Goal: Information Seeking & Learning: Learn about a topic

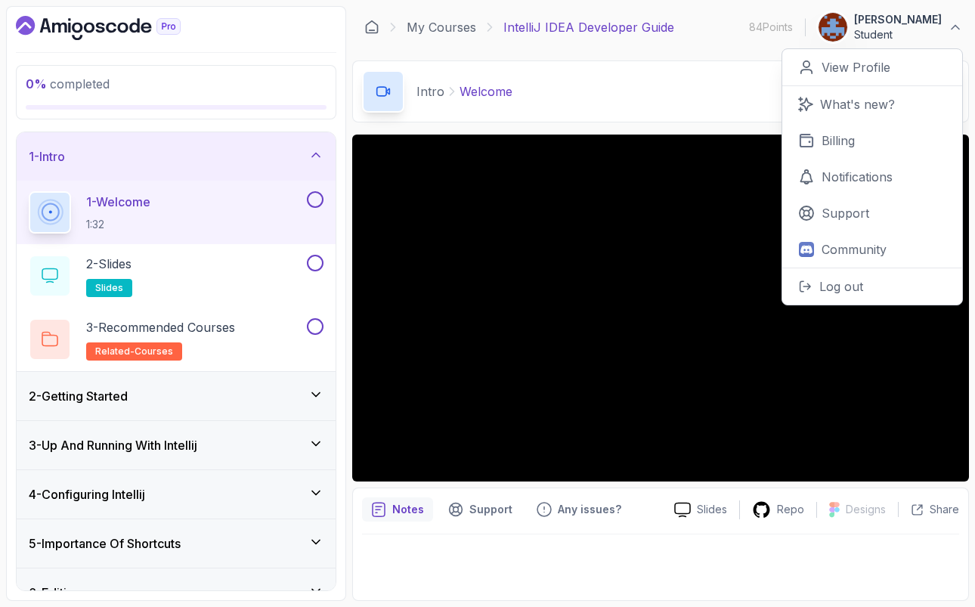
click at [312, 398] on icon at bounding box center [315, 394] width 15 height 15
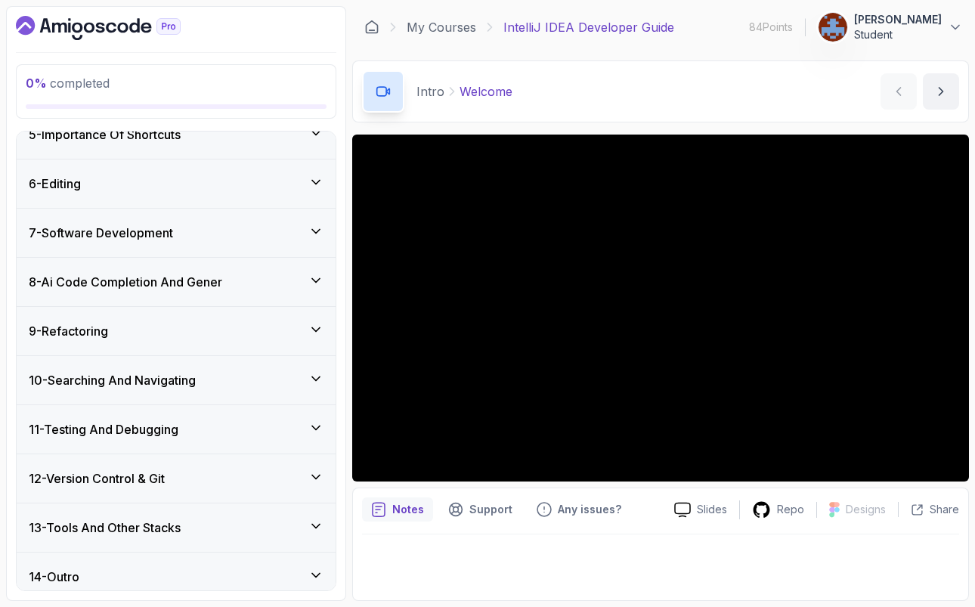
scroll to position [610, 0]
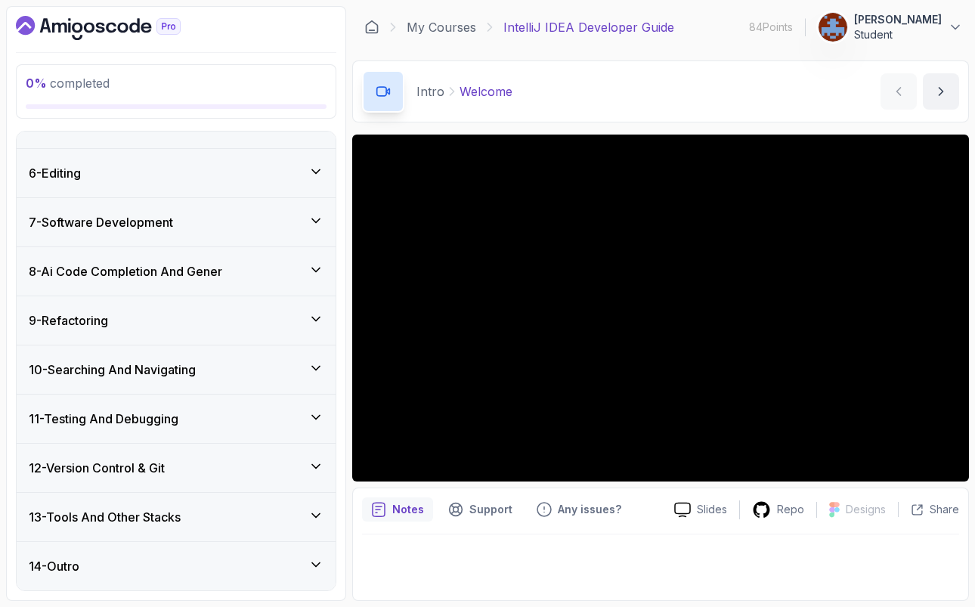
click at [325, 284] on div "8 - Ai Code Completion And Gener" at bounding box center [176, 271] width 319 height 48
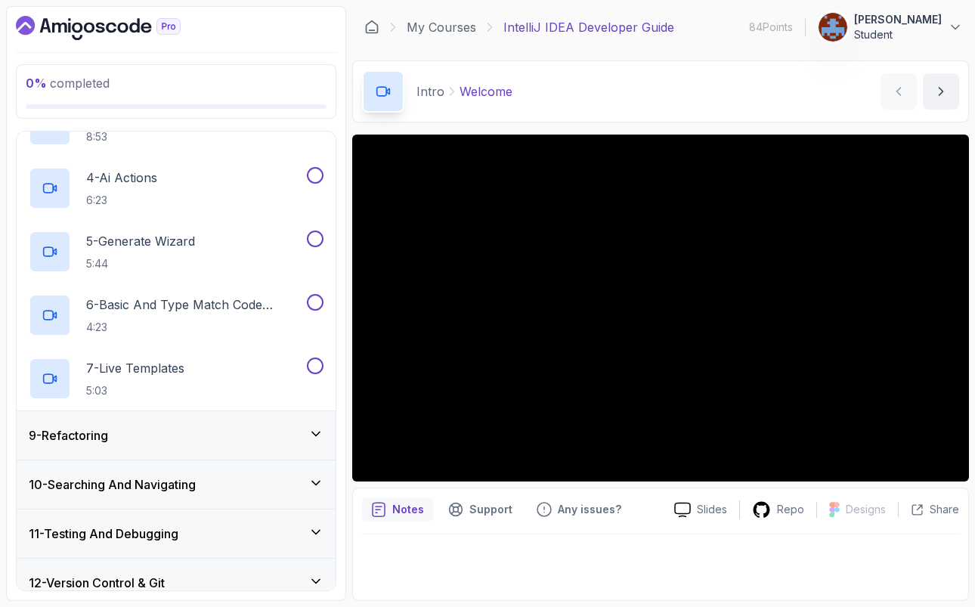
scroll to position [598, 0]
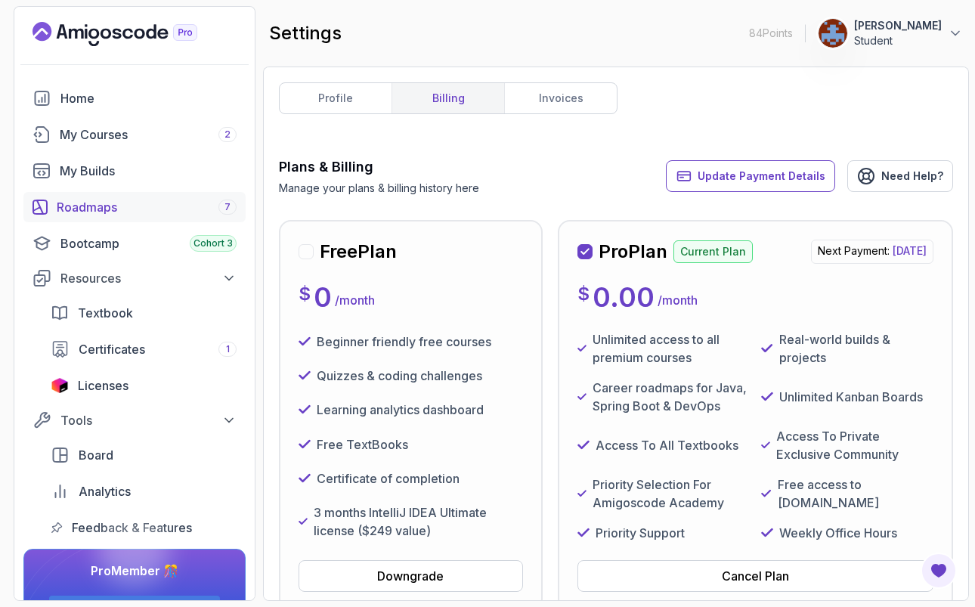
click at [98, 204] on div "Roadmaps 7" at bounding box center [147, 207] width 180 height 18
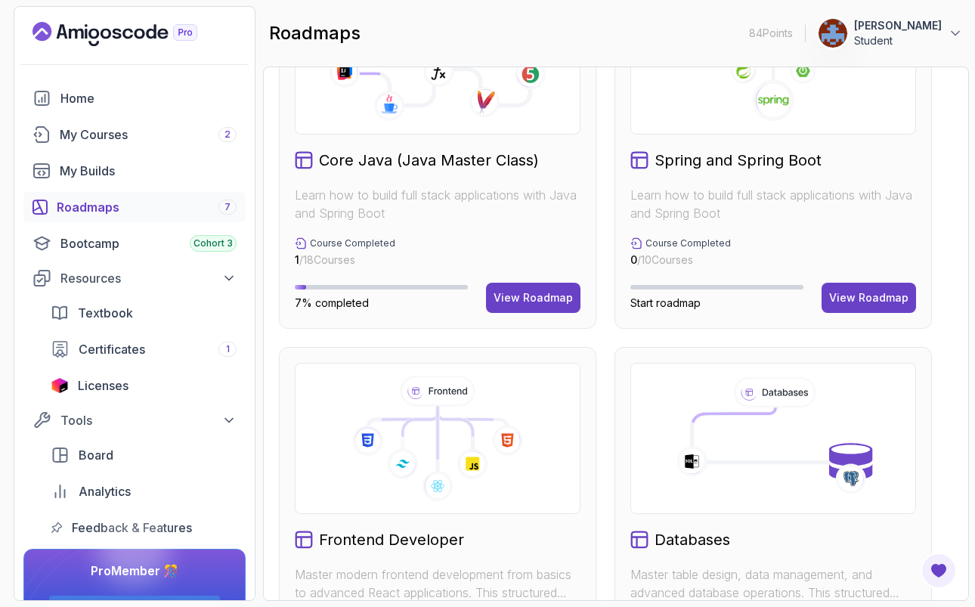
scroll to position [659, 0]
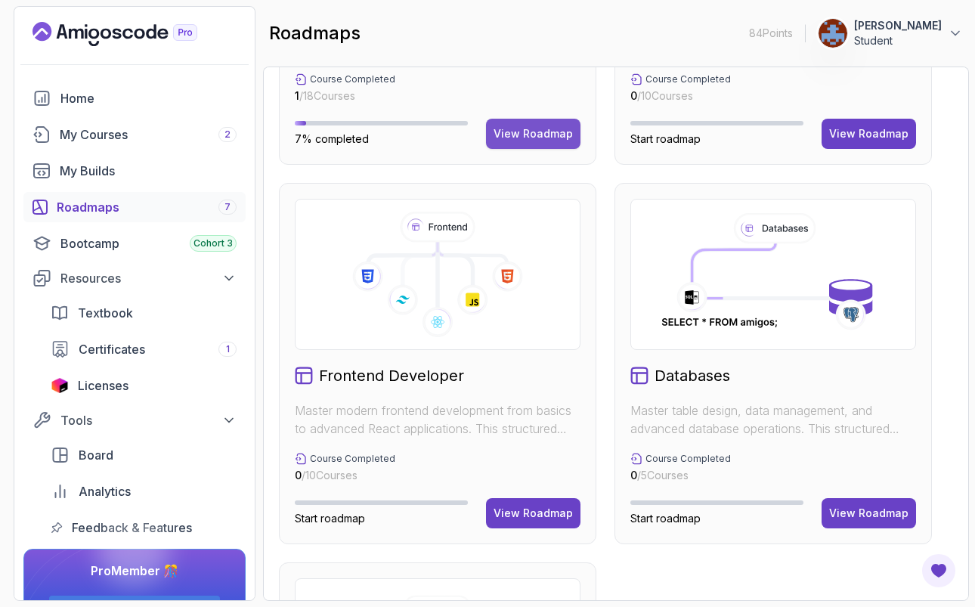
click at [543, 133] on div "View Roadmap" at bounding box center [533, 133] width 79 height 15
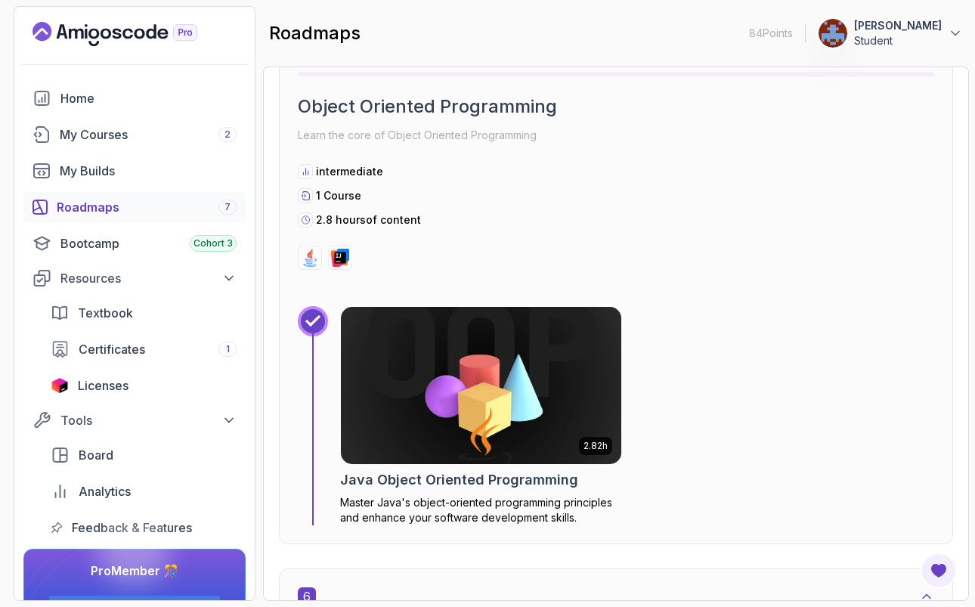
scroll to position [2772, 0]
click at [197, 352] on div "Certificates 1" at bounding box center [158, 349] width 158 height 18
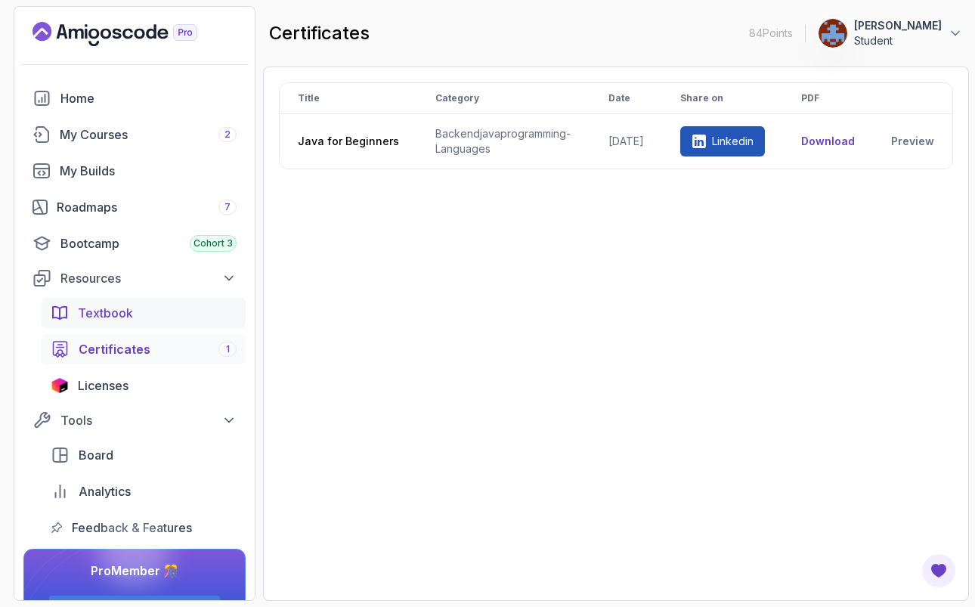
click at [109, 322] on span "Textbook" at bounding box center [105, 313] width 55 height 18
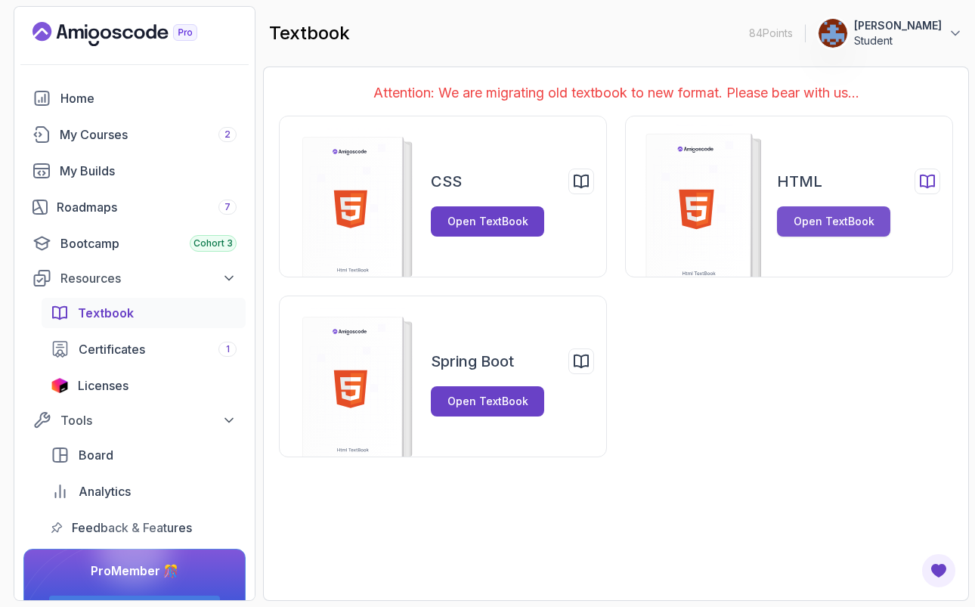
click at [839, 226] on div "Open TextBook" at bounding box center [834, 221] width 81 height 15
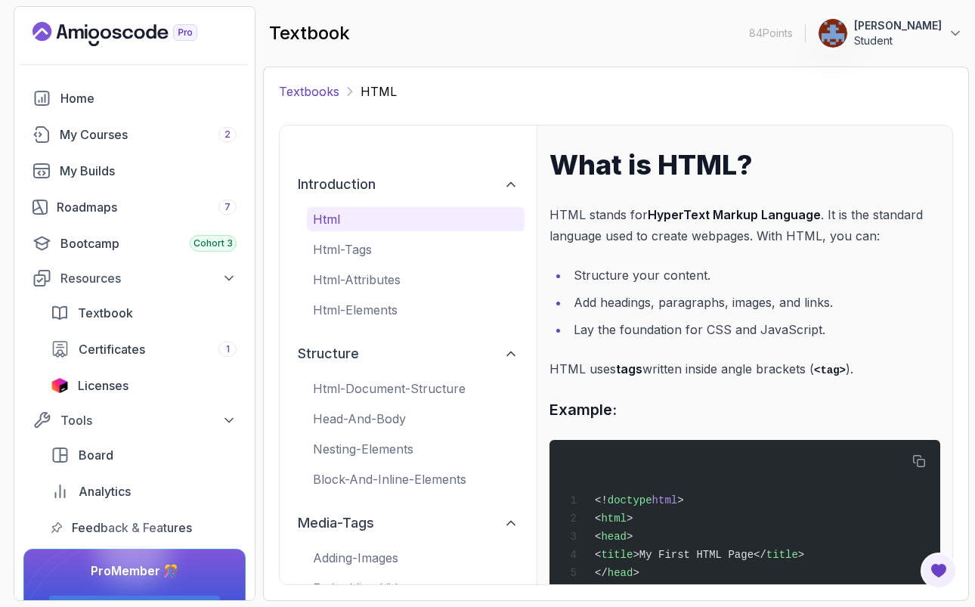
click at [309, 93] on link "Textbooks" at bounding box center [309, 91] width 60 height 18
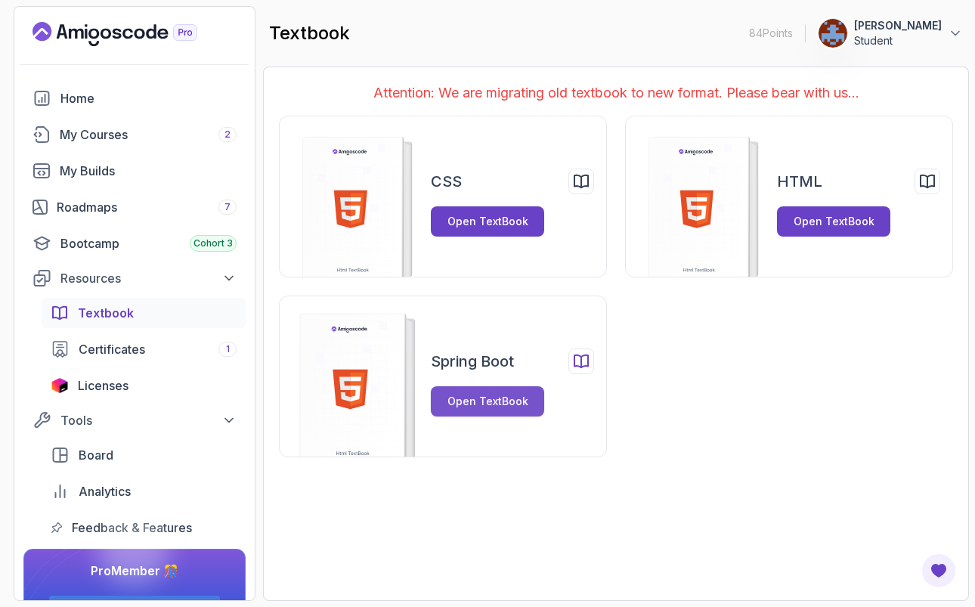
click at [477, 403] on div "Open TextBook" at bounding box center [488, 401] width 81 height 15
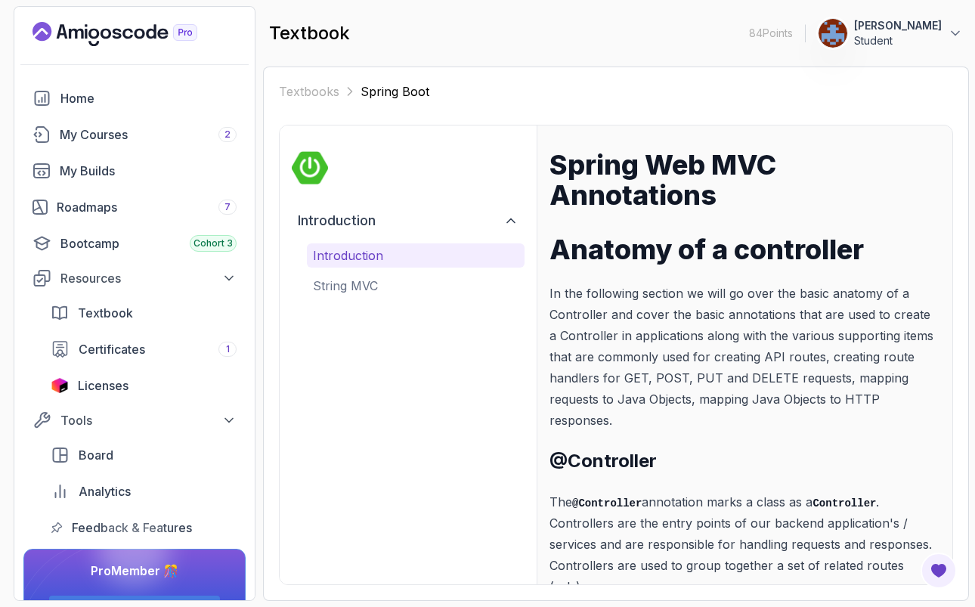
scroll to position [150, 0]
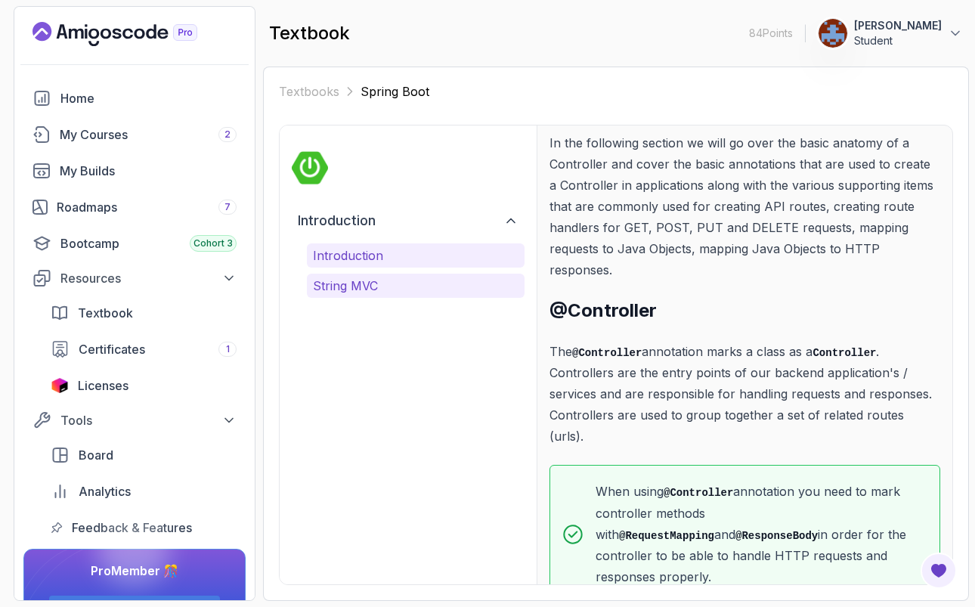
click at [339, 284] on p "String MVC" at bounding box center [416, 286] width 206 height 18
click at [115, 386] on span "Licenses" at bounding box center [103, 386] width 51 height 18
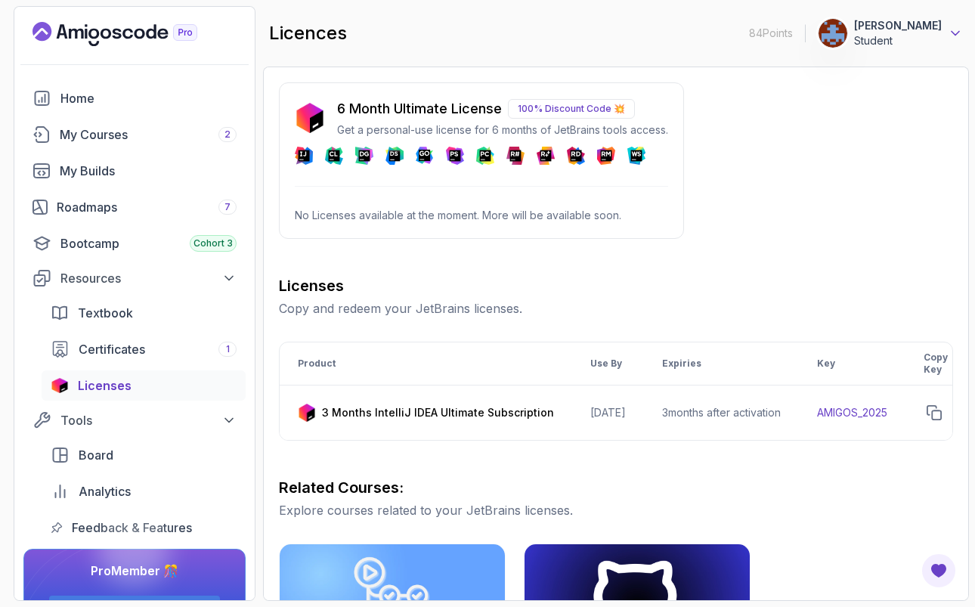
click at [958, 36] on icon at bounding box center [955, 33] width 15 height 15
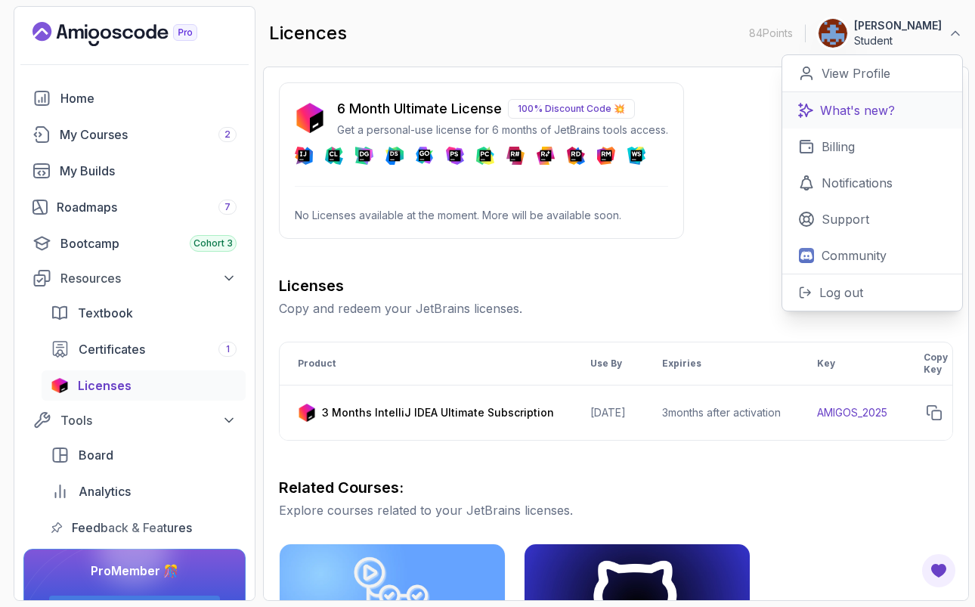
click at [853, 105] on p "What's new?" at bounding box center [857, 110] width 75 height 18
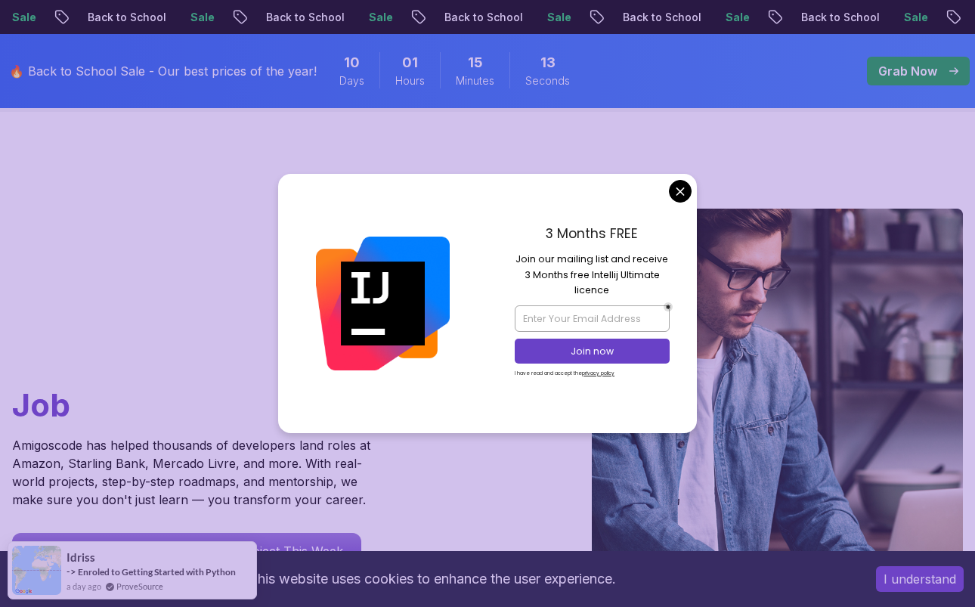
scroll to position [18, 0]
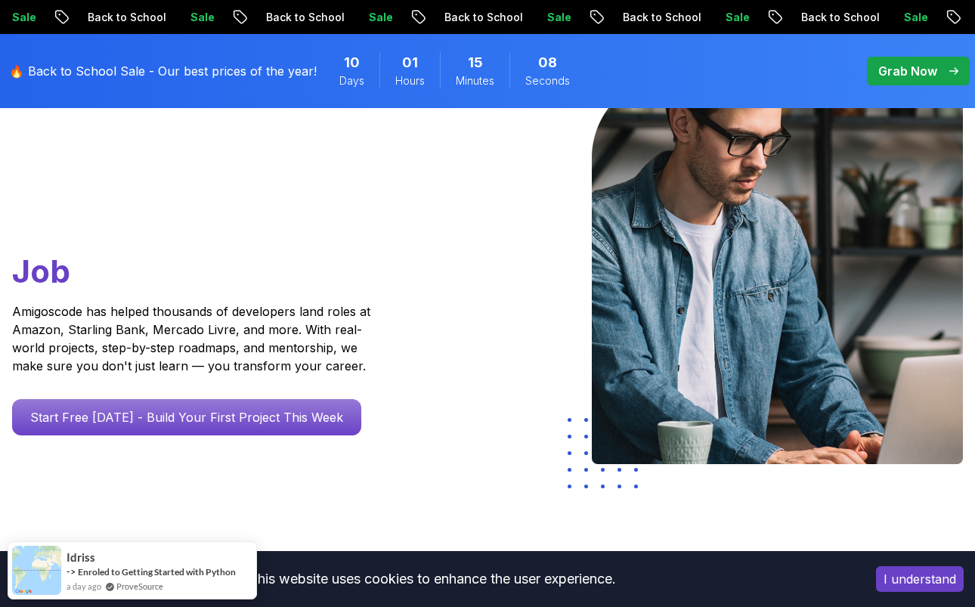
scroll to position [188, 0]
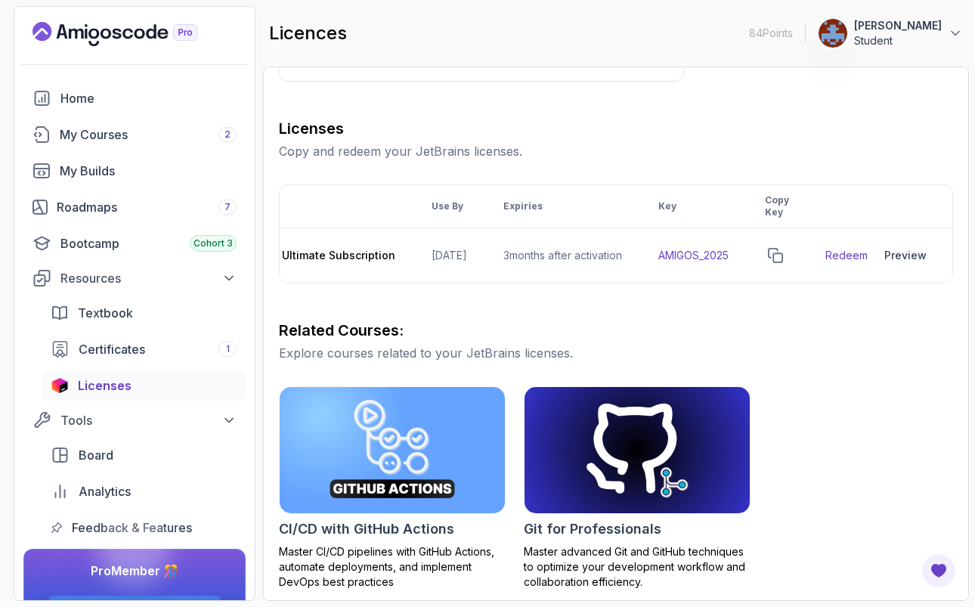
scroll to position [159, 0]
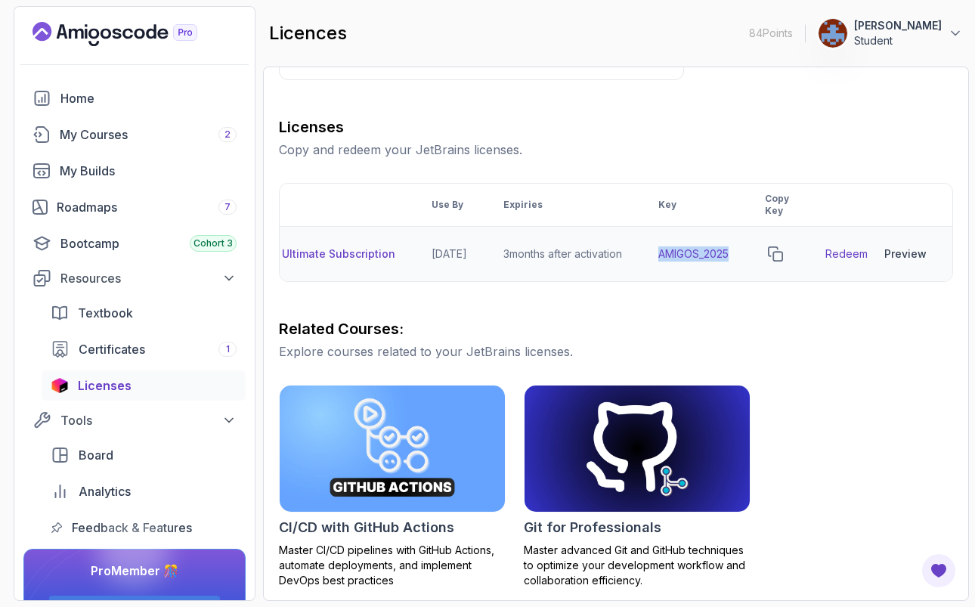
drag, startPoint x: 735, startPoint y: 255, endPoint x: 662, endPoint y: 258, distance: 73.4
click at [662, 258] on td "AMIGOS_2025" at bounding box center [693, 254] width 107 height 55
copy td "AMIGOS_2025"
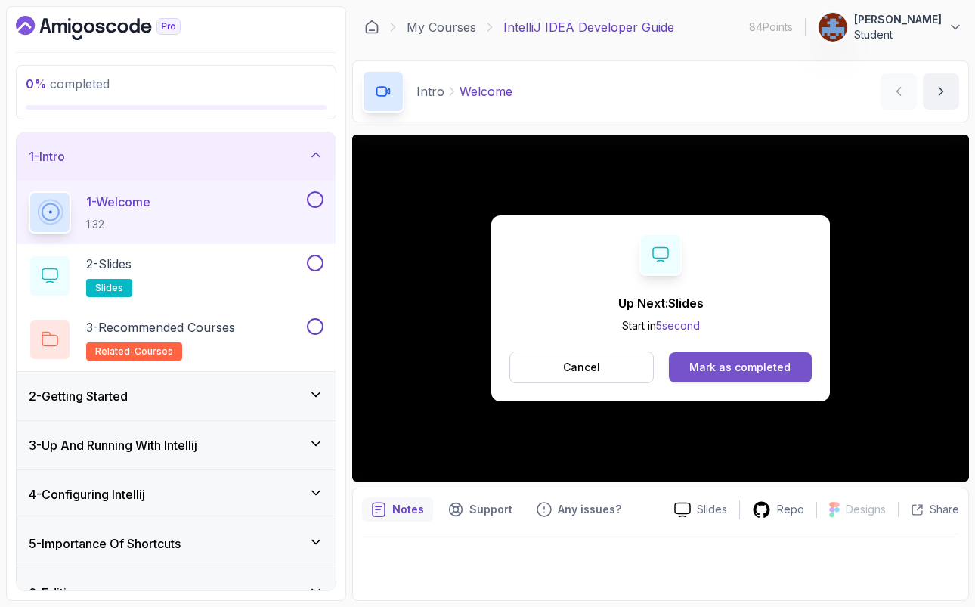
click at [749, 375] on button "Mark as completed" at bounding box center [740, 367] width 143 height 30
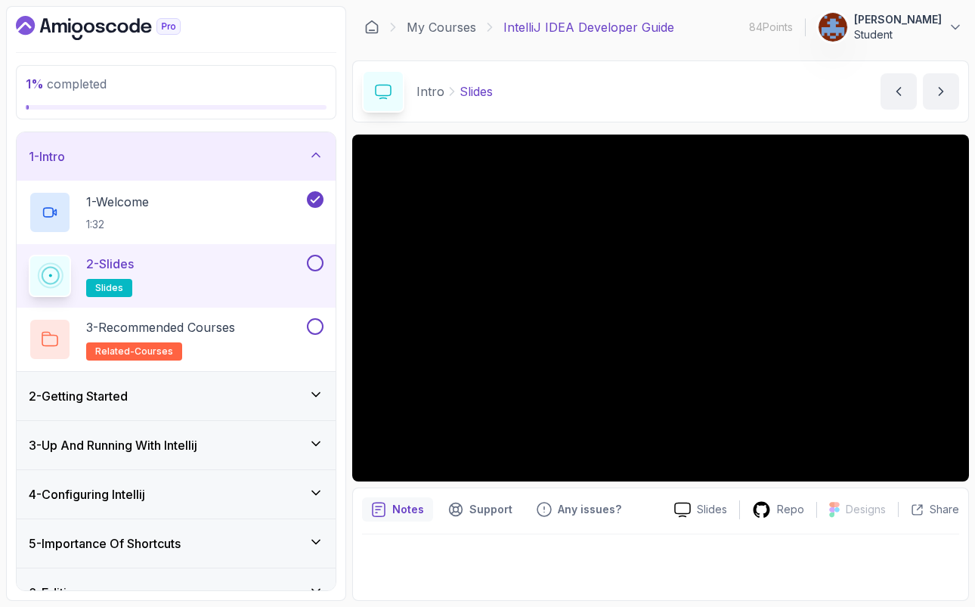
click at [320, 263] on button at bounding box center [315, 263] width 17 height 17
click at [209, 330] on p "3 - Recommended Courses" at bounding box center [160, 327] width 149 height 18
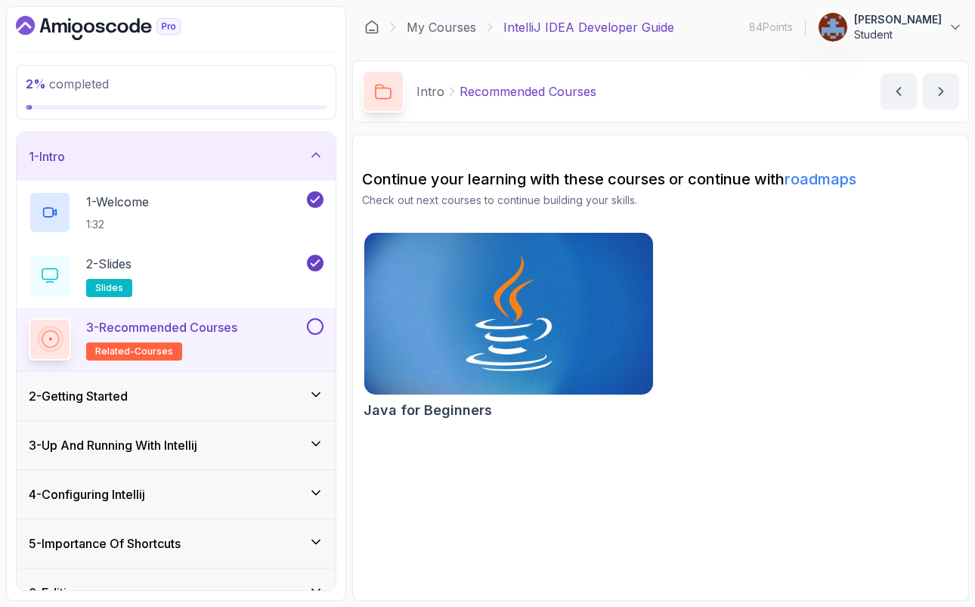
click at [321, 326] on button at bounding box center [315, 326] width 17 height 17
click at [157, 393] on div "2 - Getting Started" at bounding box center [176, 396] width 295 height 18
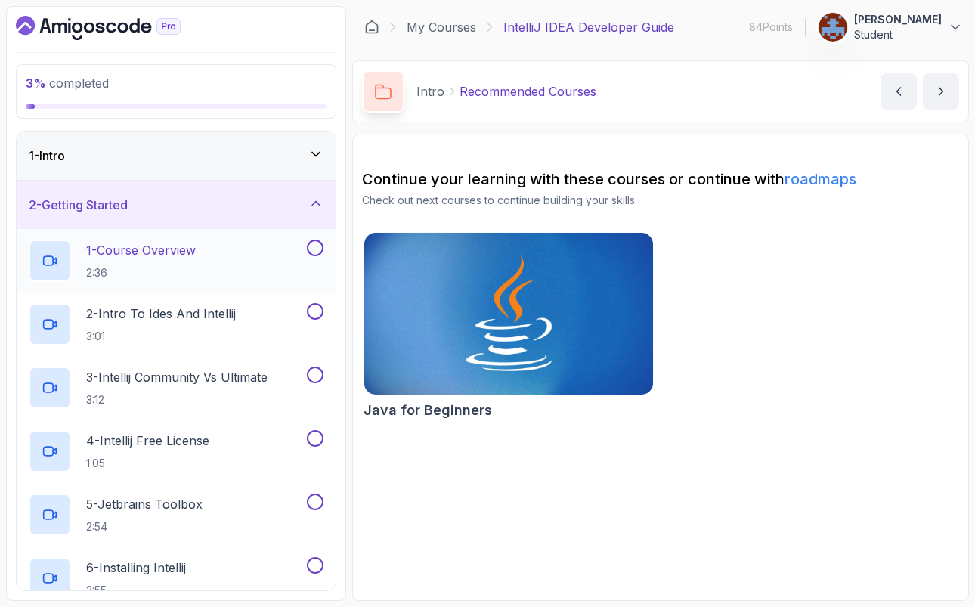
click at [171, 249] on p "1 - Course Overview" at bounding box center [141, 250] width 110 height 18
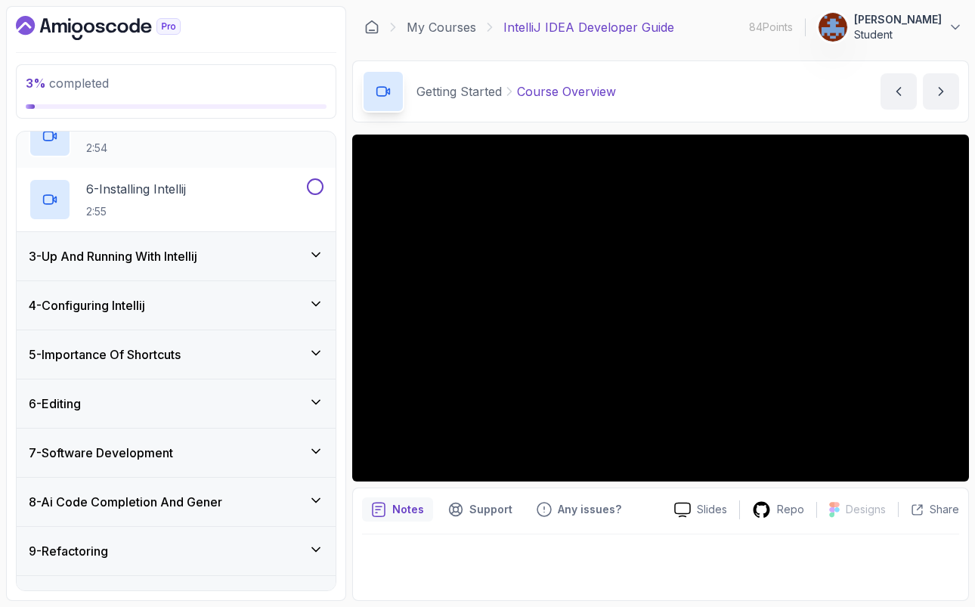
scroll to position [610, 0]
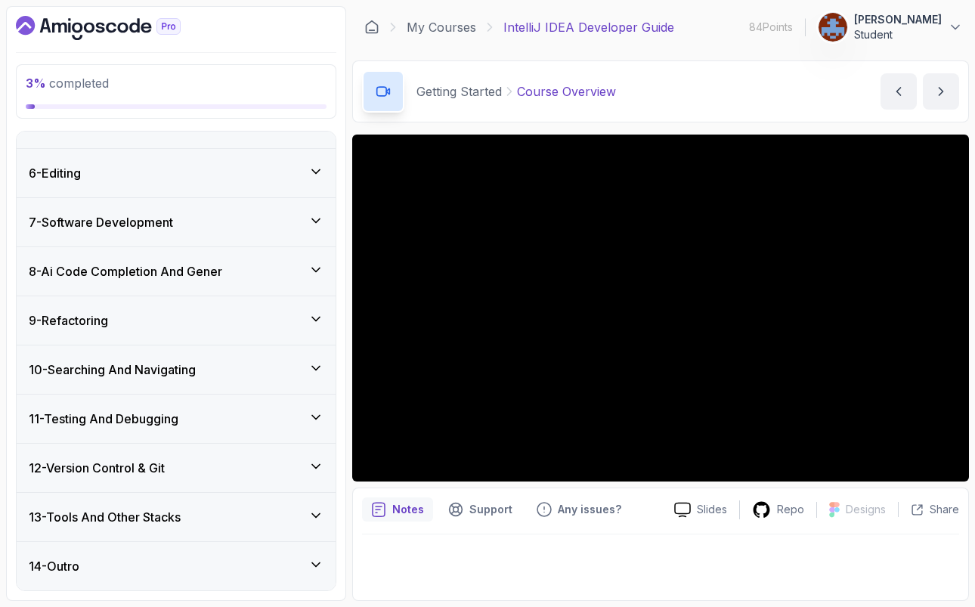
click at [316, 567] on icon at bounding box center [316, 565] width 8 height 4
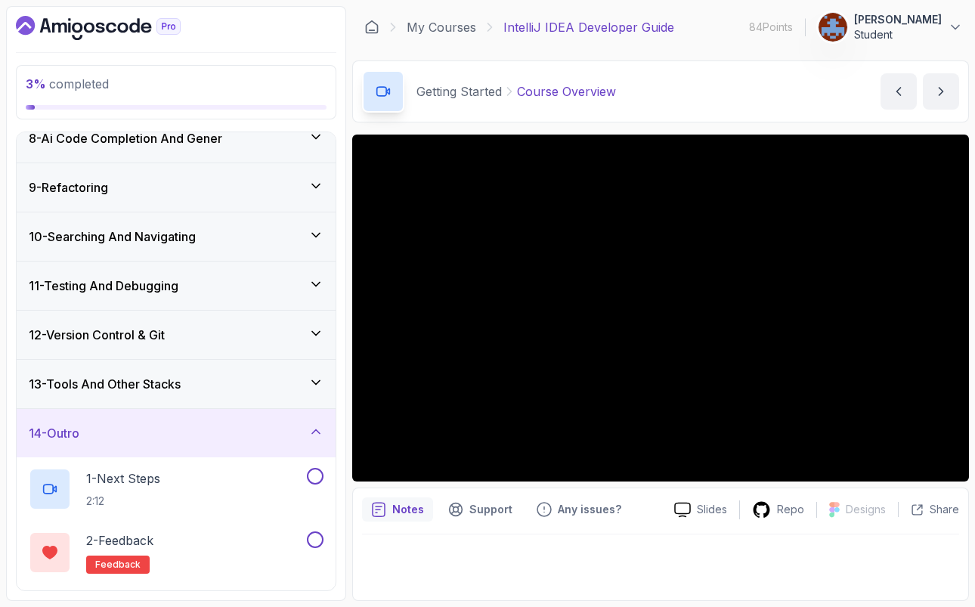
scroll to position [342, 0]
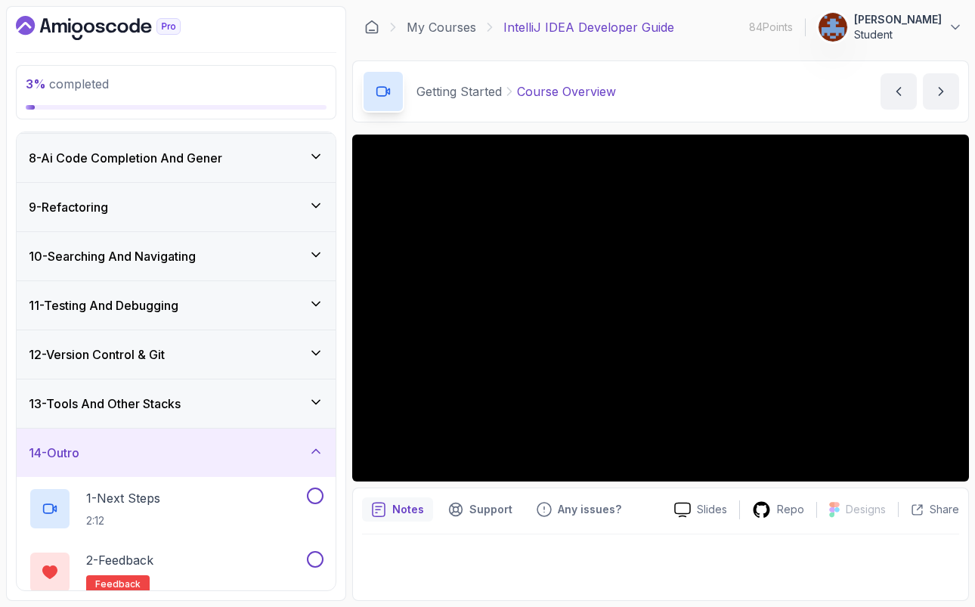
click at [318, 401] on icon at bounding box center [315, 402] width 15 height 15
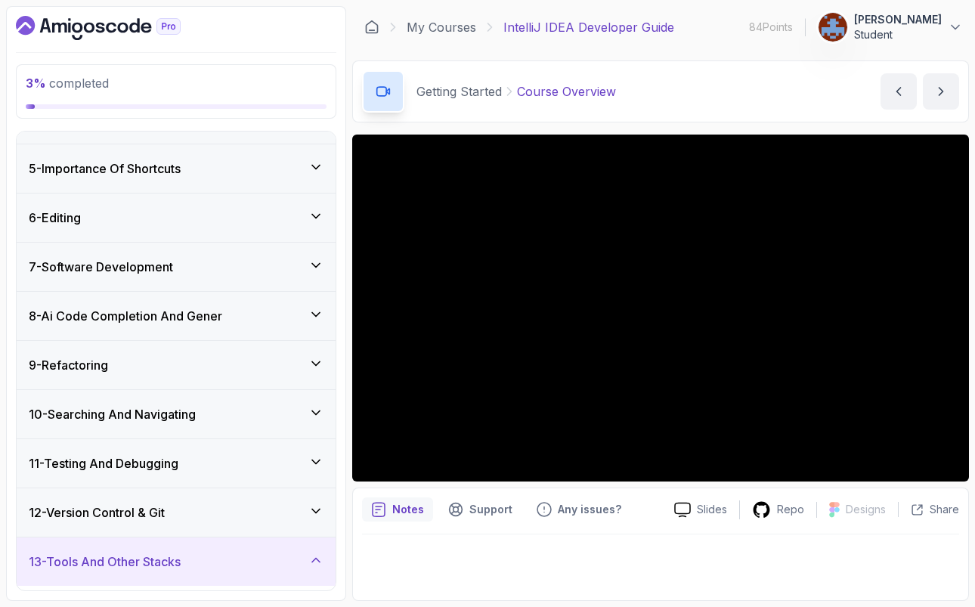
scroll to position [0, 0]
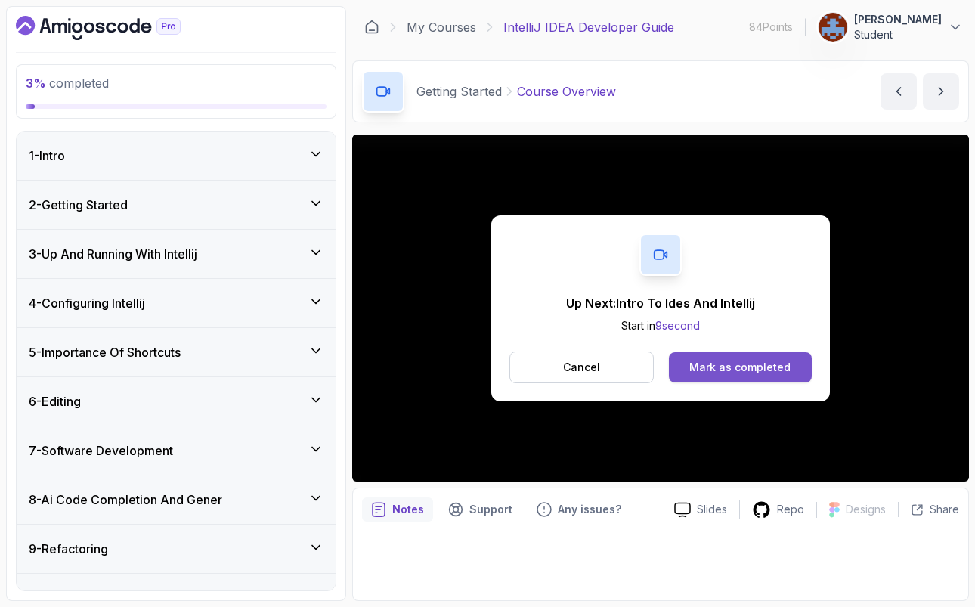
click at [770, 364] on div "Mark as completed" at bounding box center [740, 367] width 101 height 15
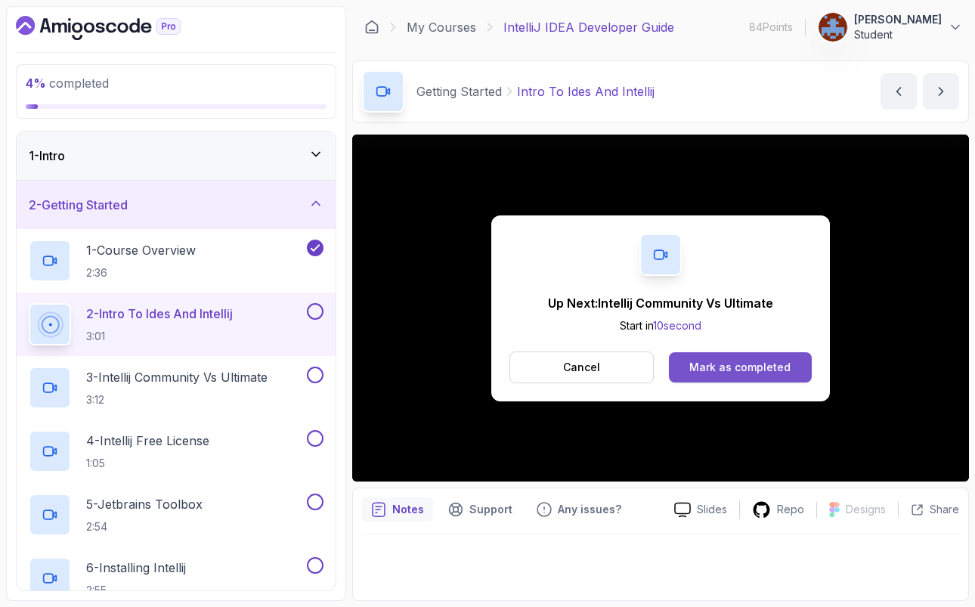
click at [758, 366] on div "Mark as completed" at bounding box center [740, 367] width 101 height 15
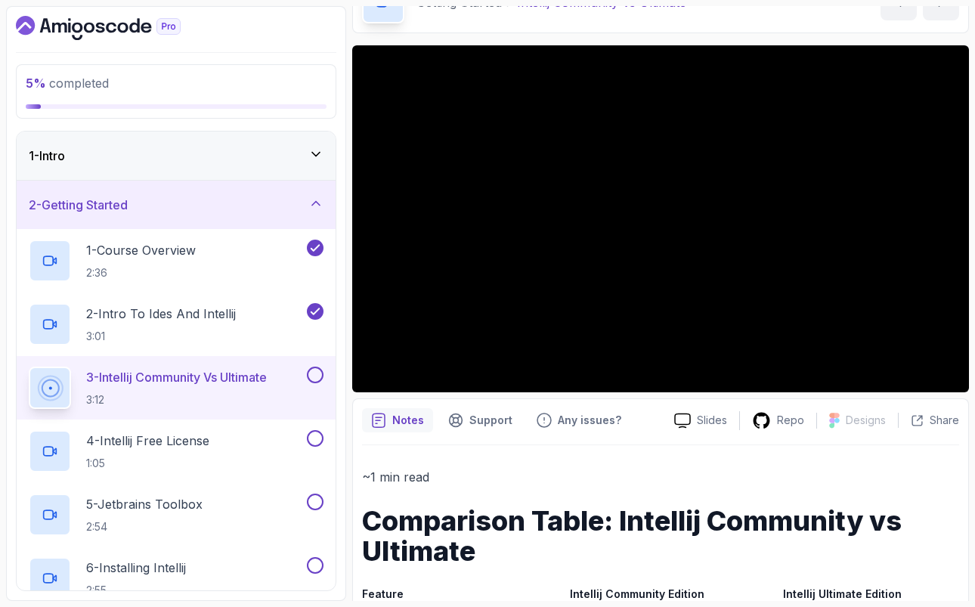
scroll to position [108, 0]
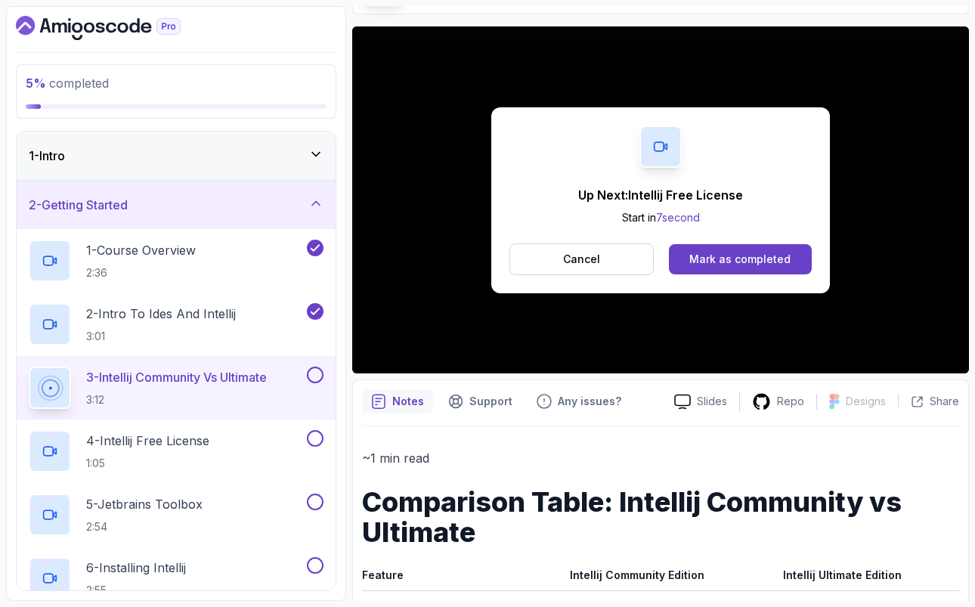
click at [770, 241] on div "Up Next: Intellij Free License Start in 7 second Cancel Mark as completed" at bounding box center [660, 200] width 339 height 186
click at [753, 250] on button "Mark as completed" at bounding box center [740, 259] width 143 height 30
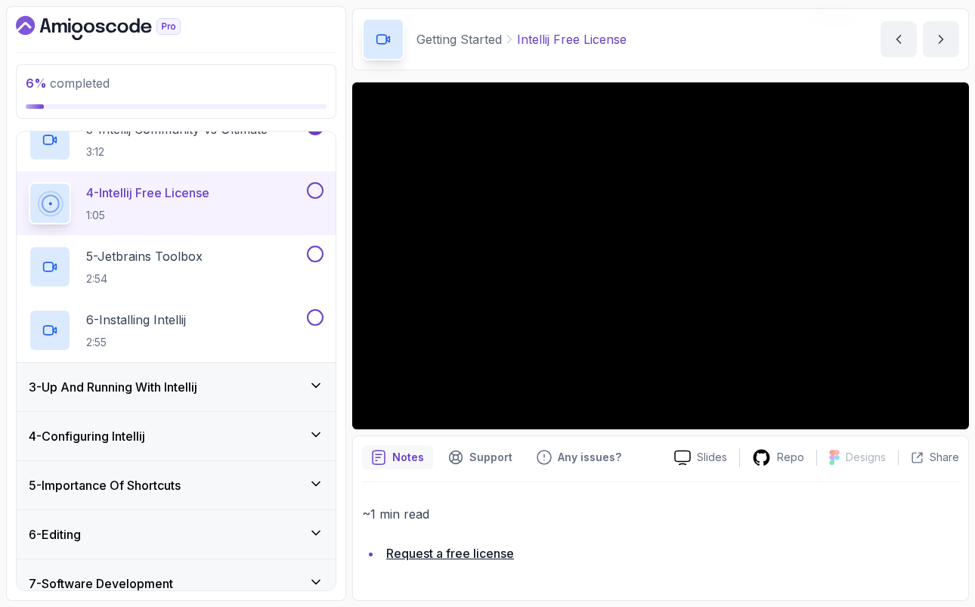
scroll to position [253, 0]
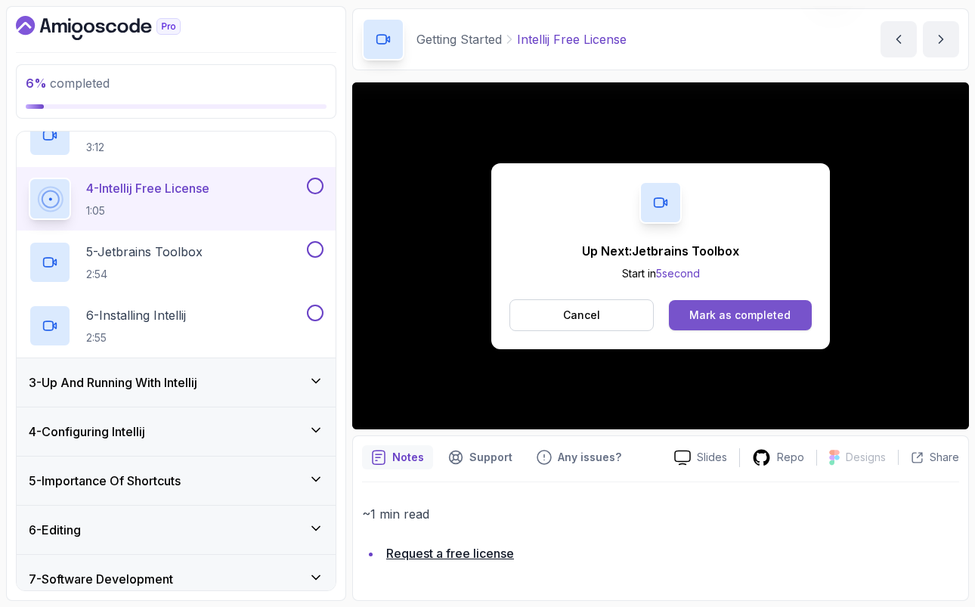
click at [716, 321] on div "Mark as completed" at bounding box center [740, 315] width 101 height 15
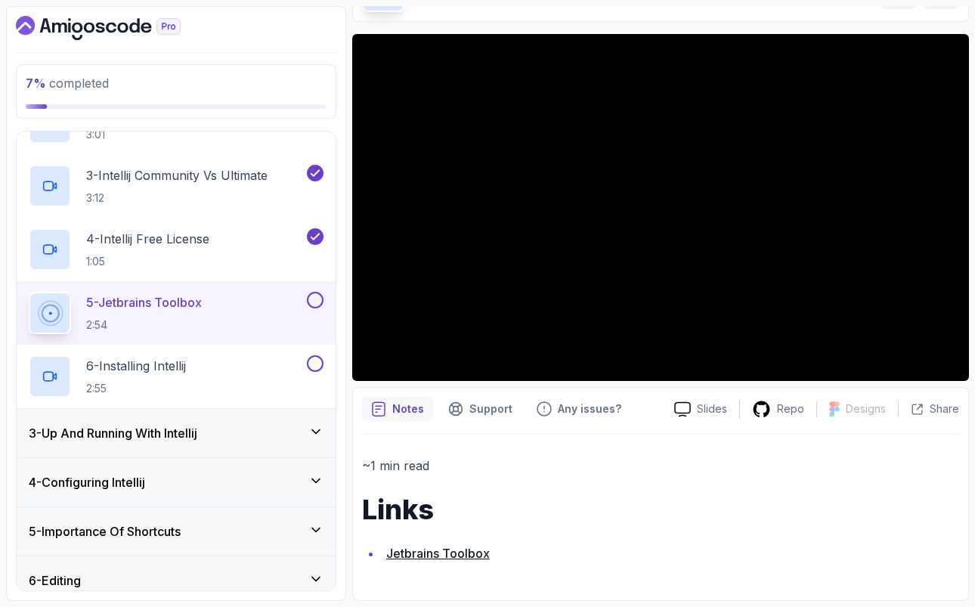
scroll to position [187, 0]
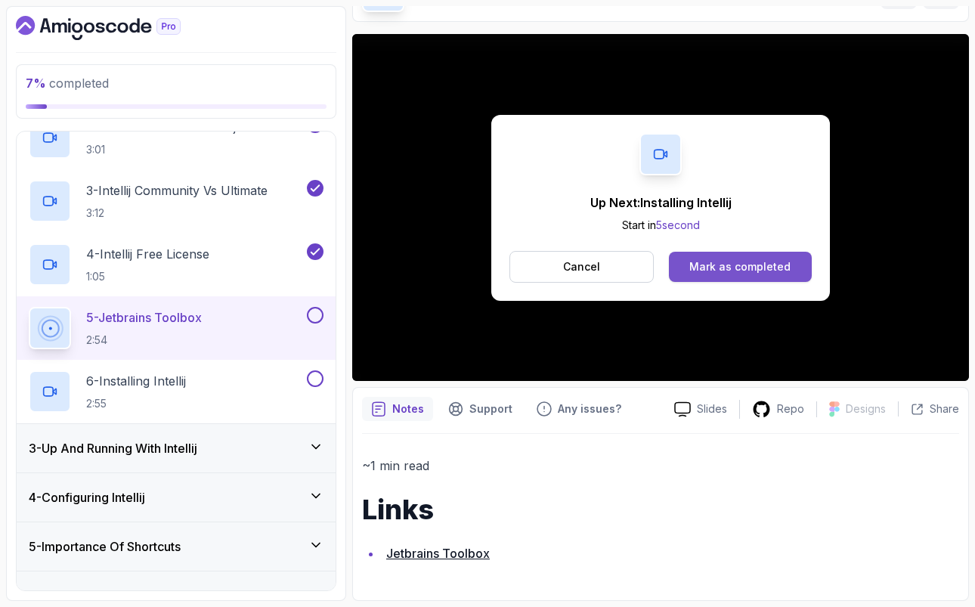
click at [742, 279] on button "Mark as completed" at bounding box center [740, 267] width 143 height 30
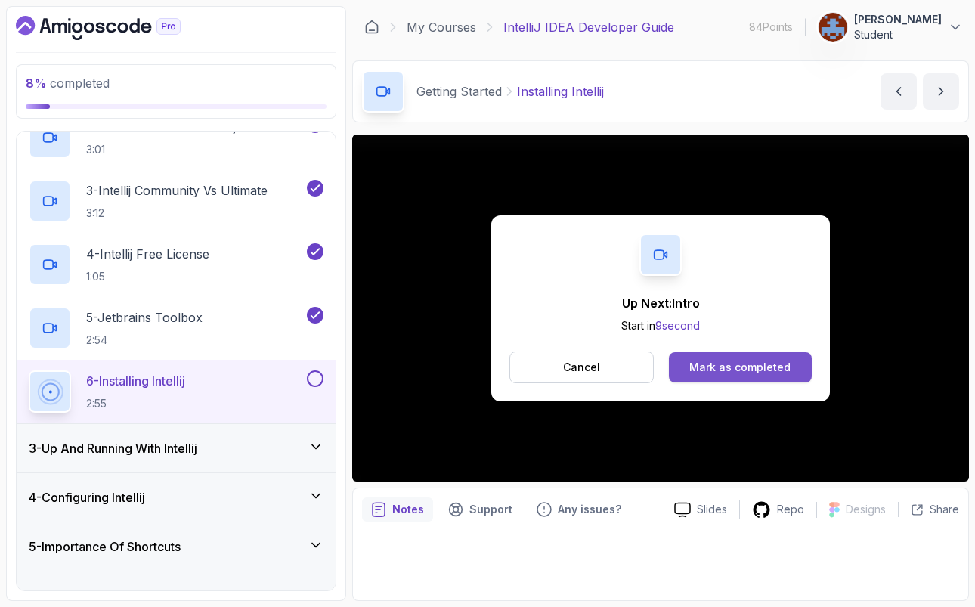
click at [765, 376] on button "Mark as completed" at bounding box center [740, 367] width 143 height 30
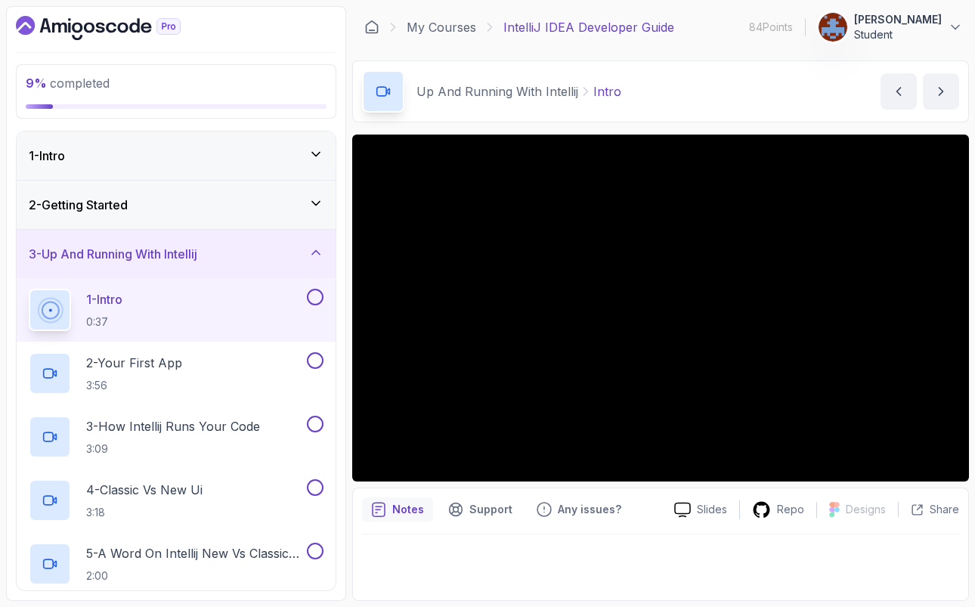
click at [316, 211] on icon at bounding box center [315, 203] width 15 height 15
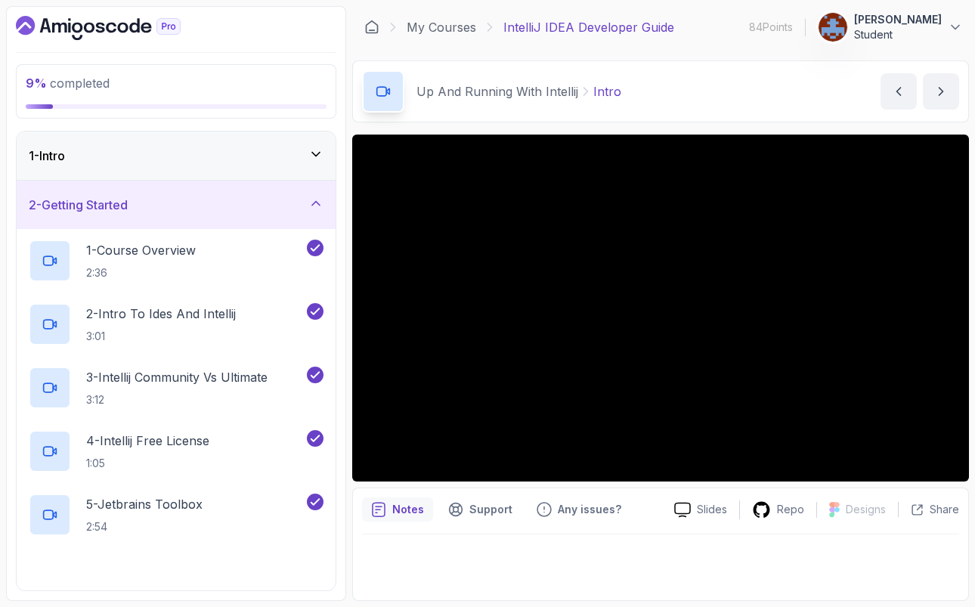
click at [316, 211] on icon at bounding box center [315, 203] width 15 height 15
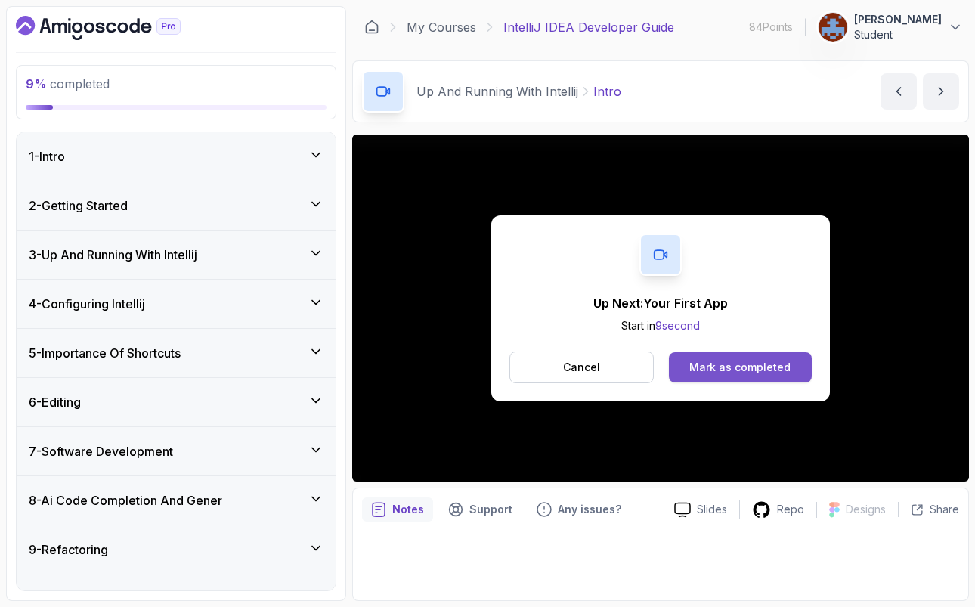
click at [718, 371] on div "Mark as completed" at bounding box center [740, 367] width 101 height 15
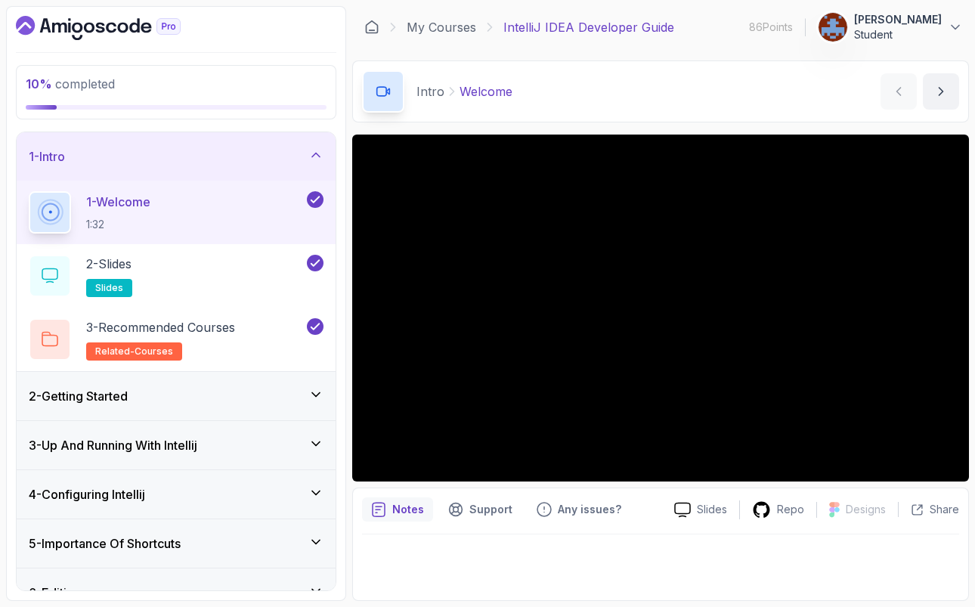
click at [320, 446] on icon at bounding box center [315, 443] width 15 height 15
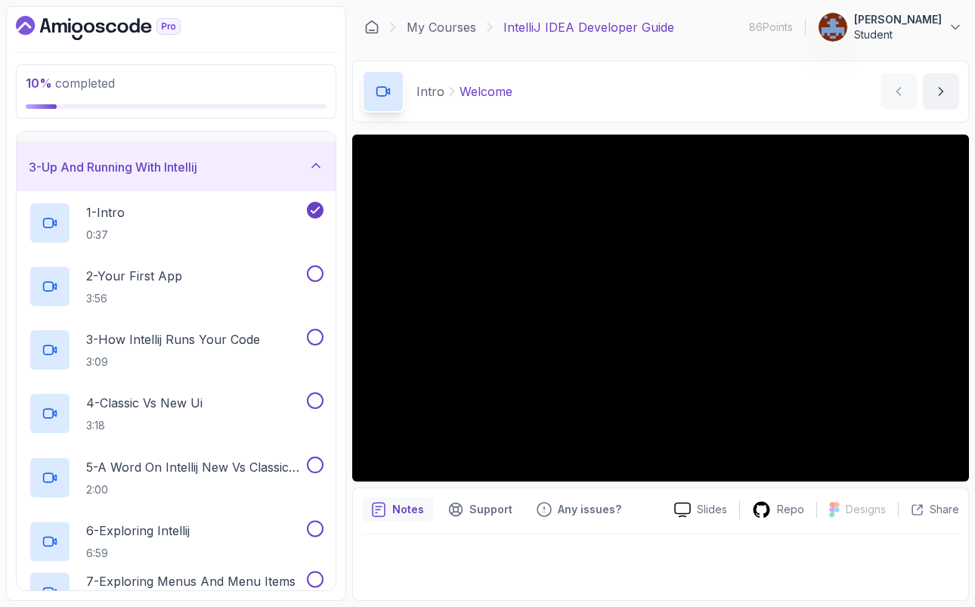
scroll to position [101, 0]
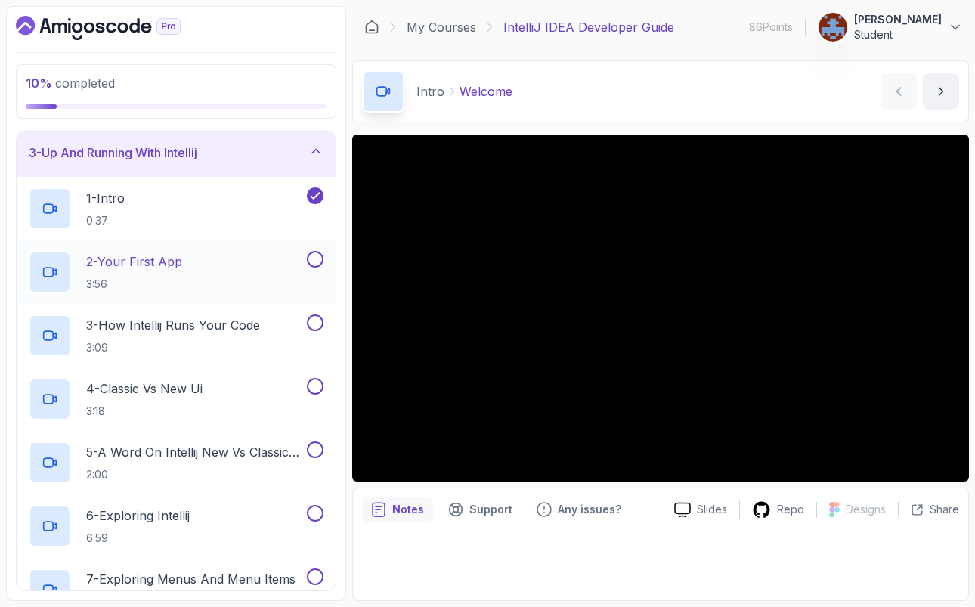
click at [135, 253] on p "2 - Your First App" at bounding box center [134, 262] width 96 height 18
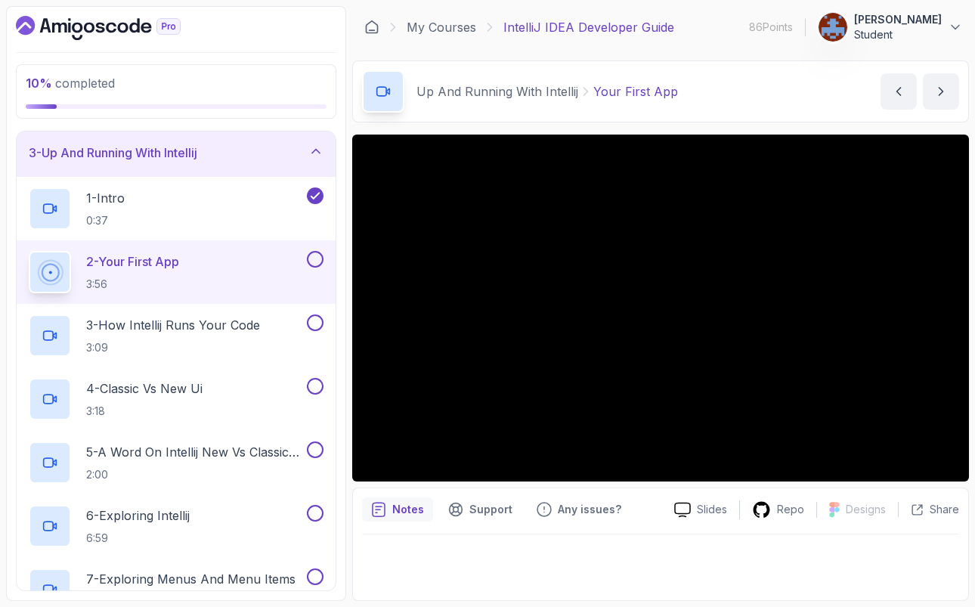
click at [699, 63] on div "Up And Running With Intellij Your First App Your First App by nelson" at bounding box center [660, 91] width 617 height 62
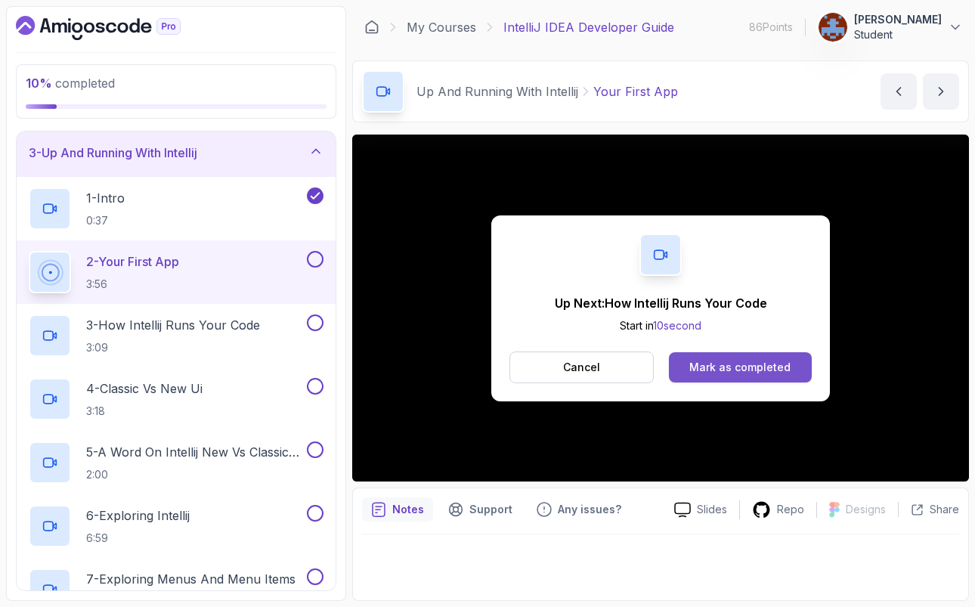
click at [763, 370] on div "Mark as completed" at bounding box center [740, 367] width 101 height 15
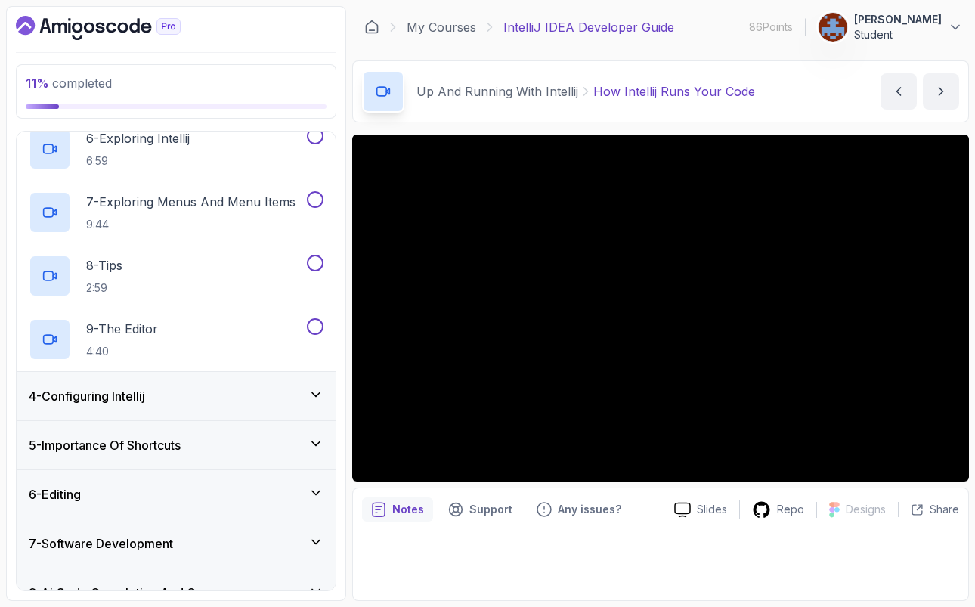
scroll to position [492, 0]
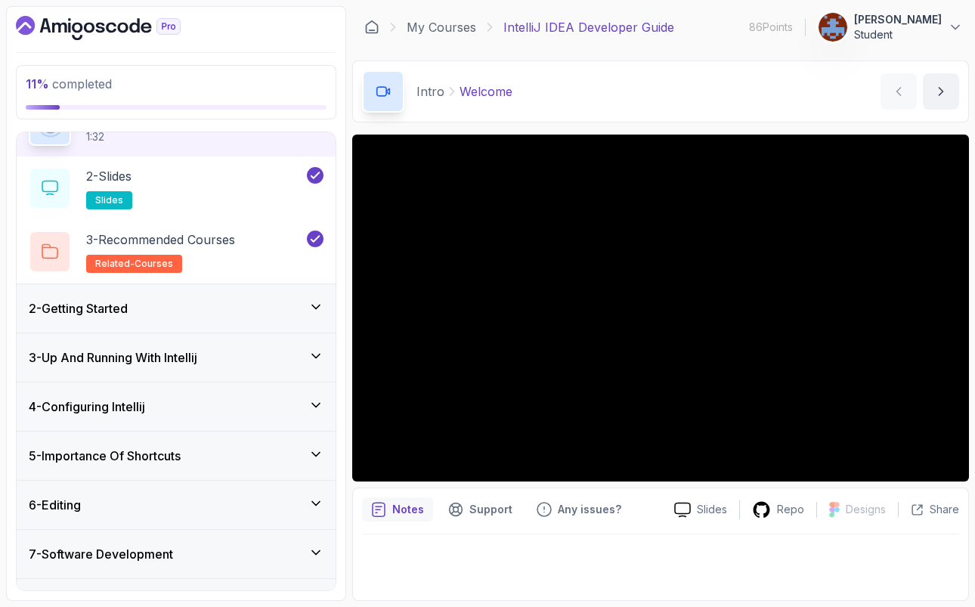
scroll to position [112, 0]
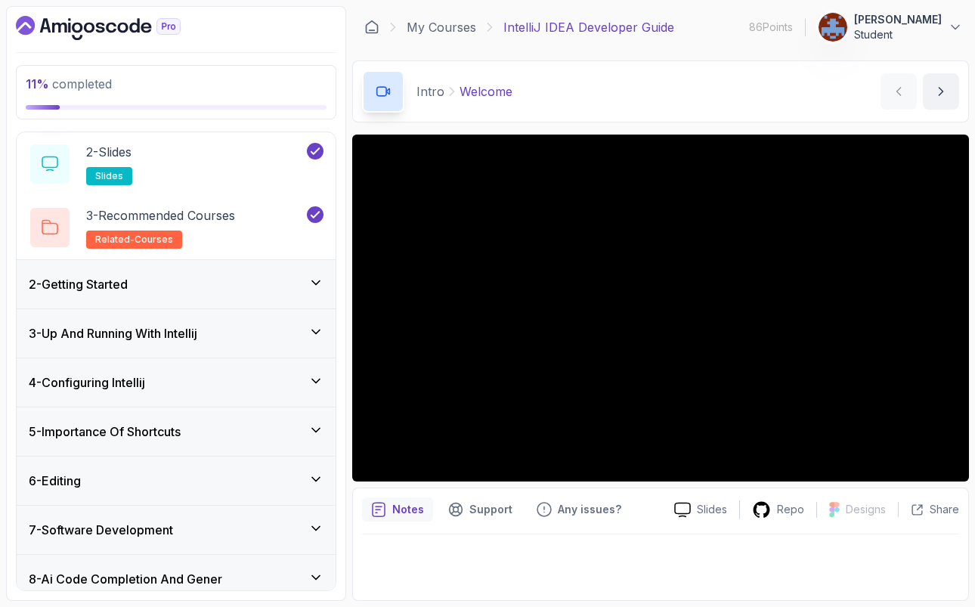
click at [317, 284] on icon at bounding box center [316, 283] width 8 height 4
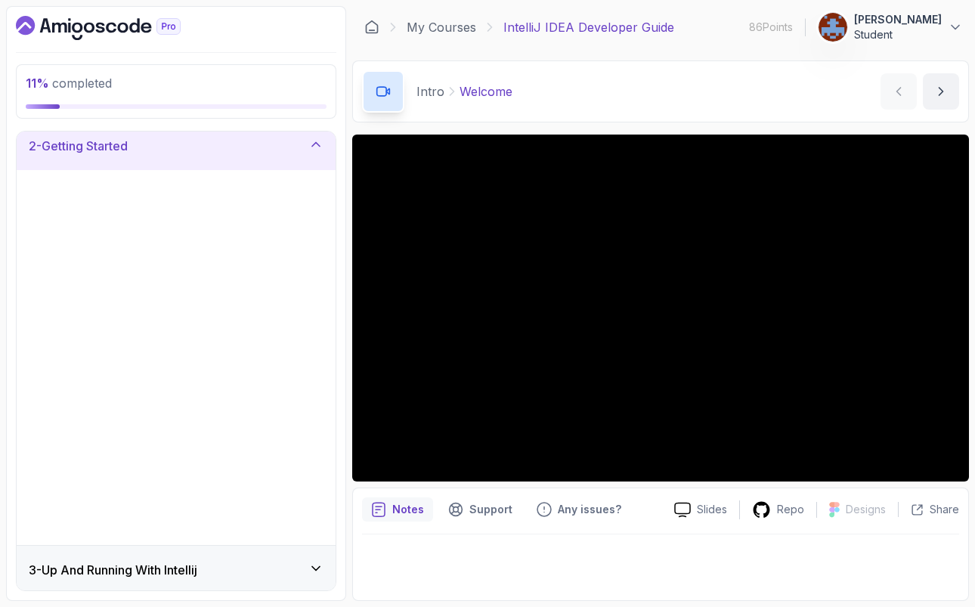
scroll to position [52, 0]
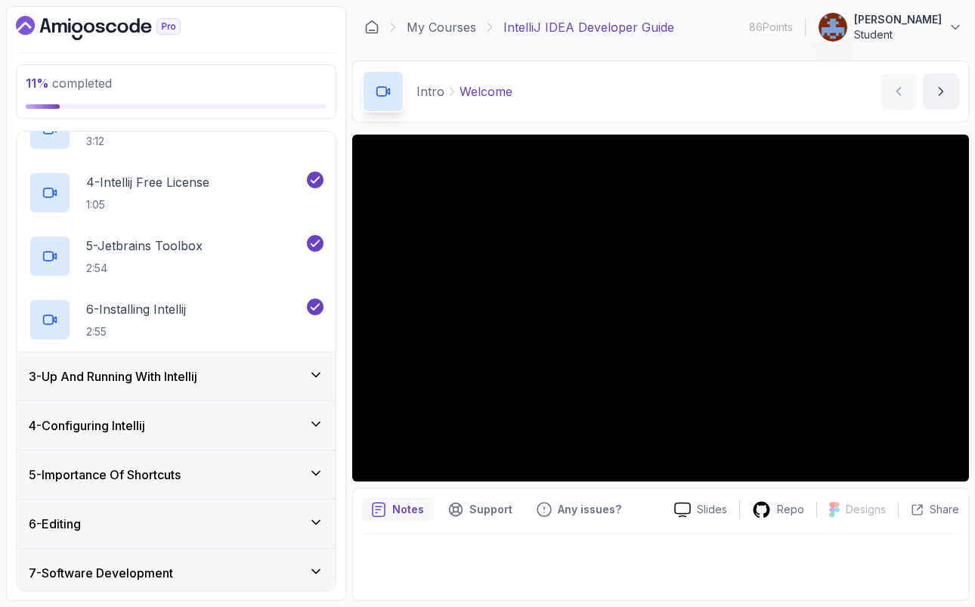
click at [311, 380] on icon at bounding box center [315, 374] width 15 height 15
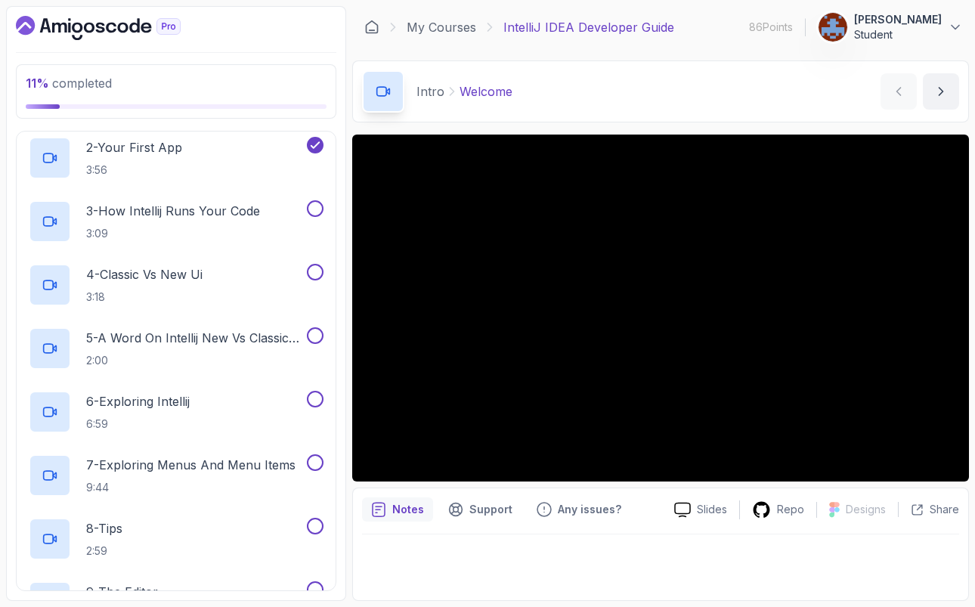
scroll to position [189, 0]
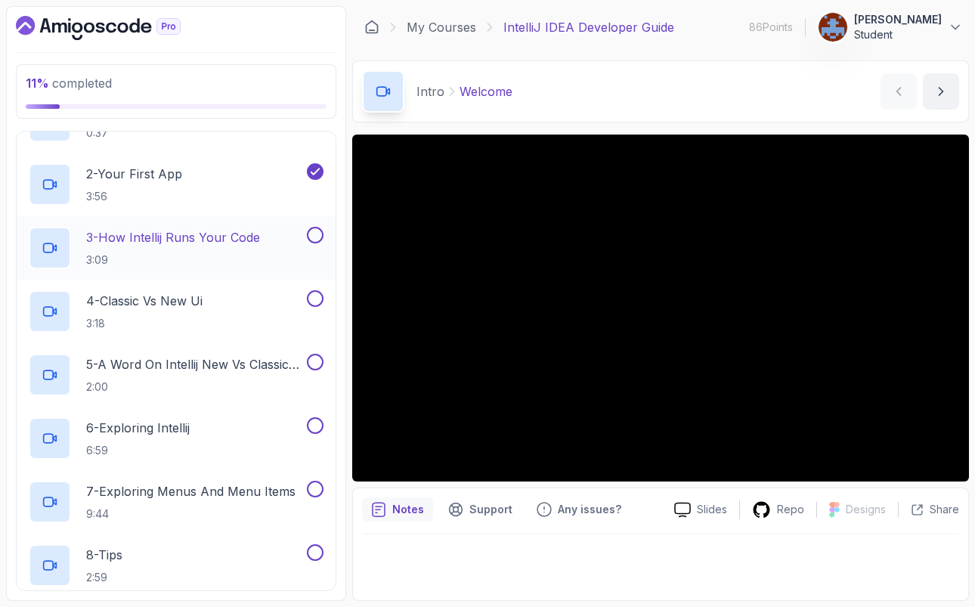
click at [197, 238] on p "3 - How Intellij Runs Your Code" at bounding box center [173, 237] width 174 height 18
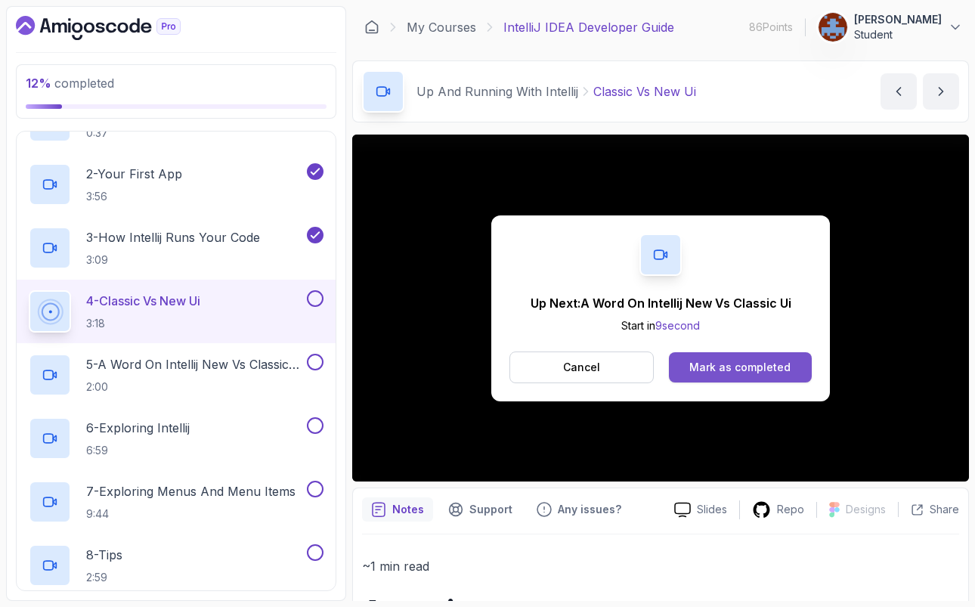
click at [761, 368] on div "Mark as completed" at bounding box center [740, 367] width 101 height 15
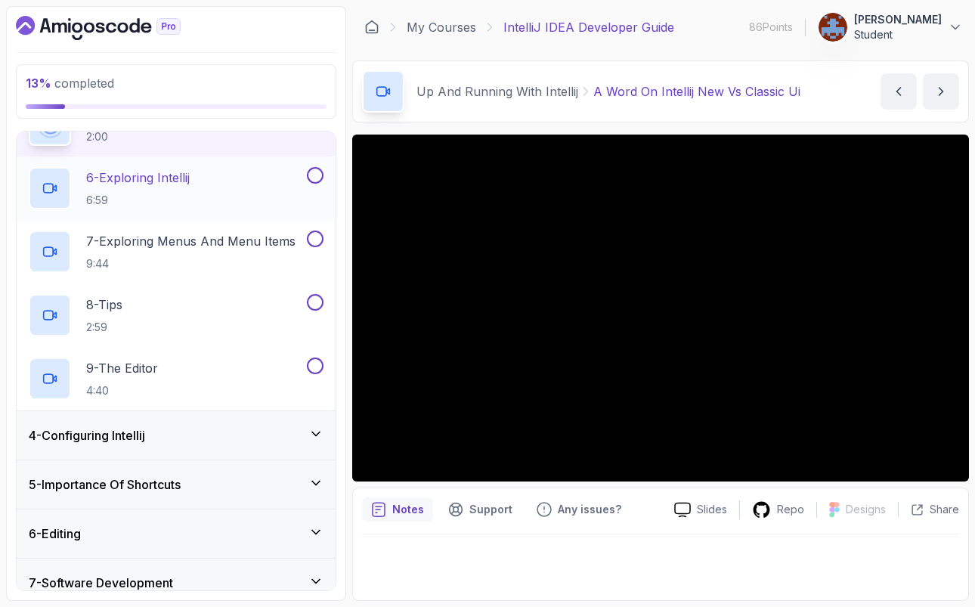
scroll to position [442, 0]
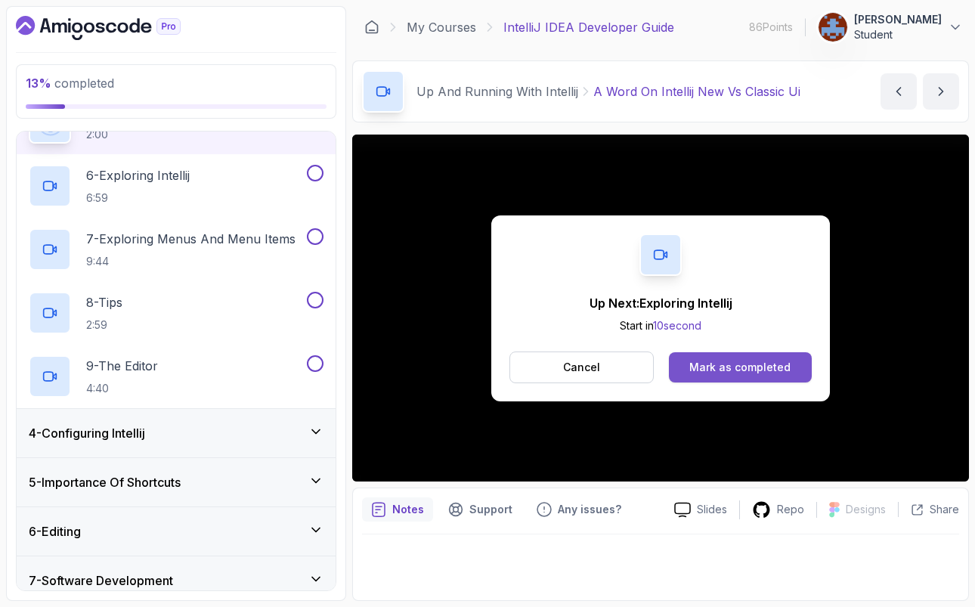
click at [771, 364] on div "Mark as completed" at bounding box center [740, 367] width 101 height 15
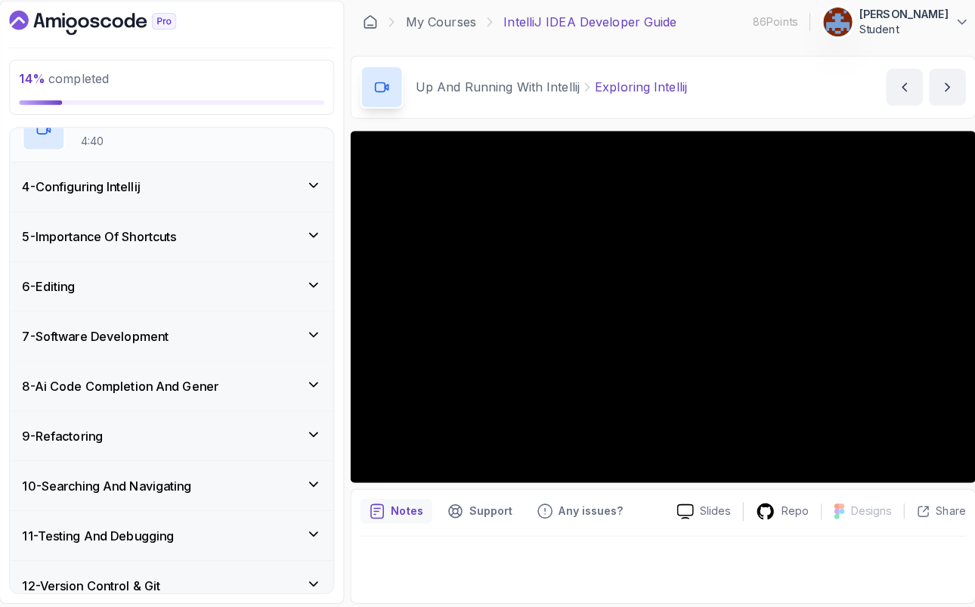
scroll to position [686, 0]
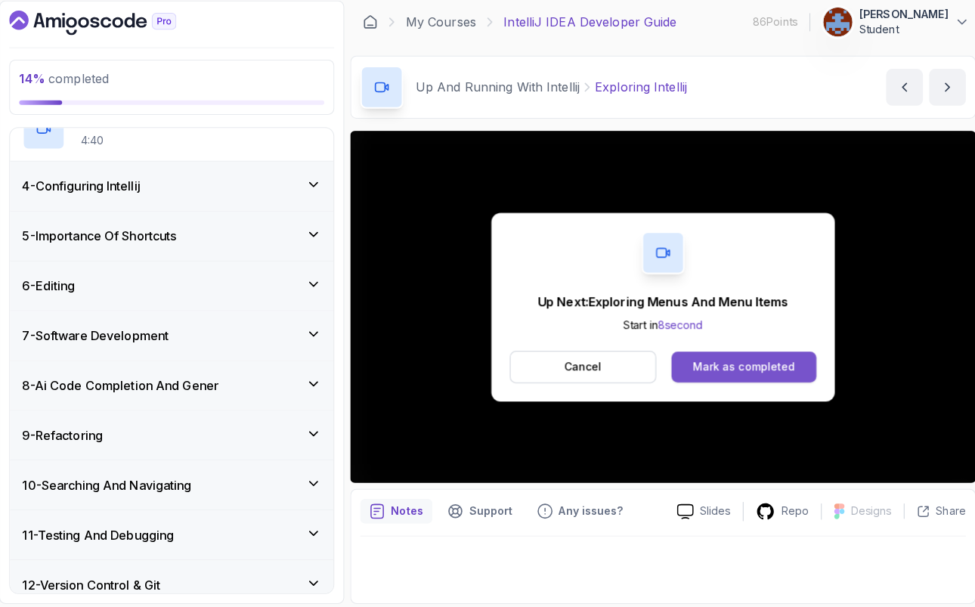
click at [780, 374] on div "Mark as completed" at bounding box center [740, 367] width 101 height 15
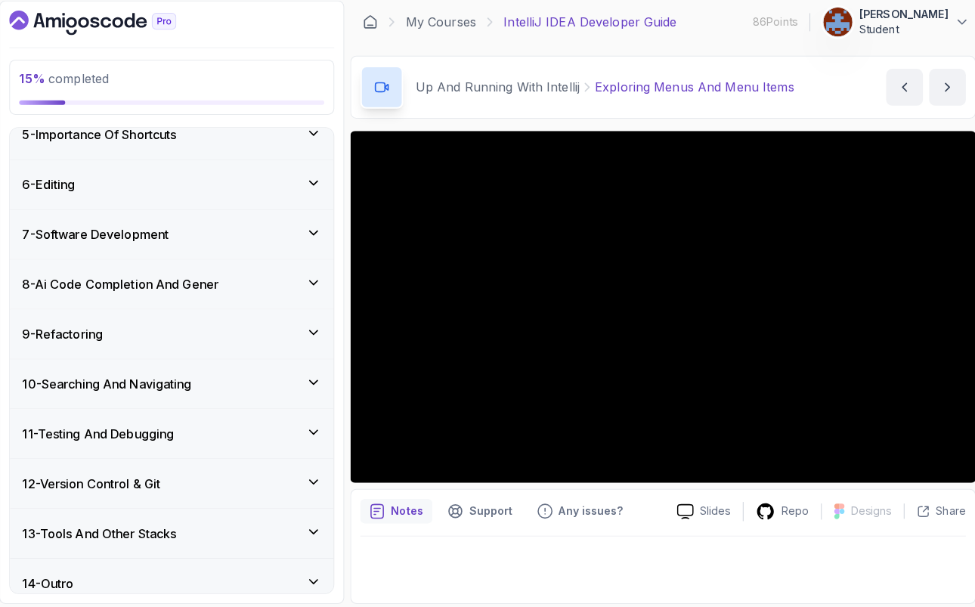
scroll to position [801, 0]
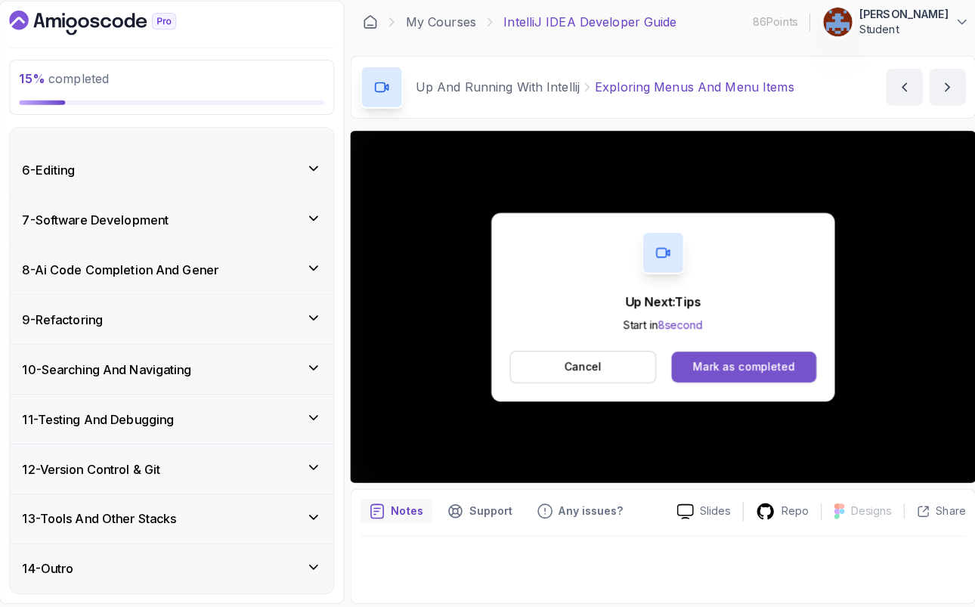
click at [746, 374] on div "Mark as completed" at bounding box center [740, 367] width 101 height 15
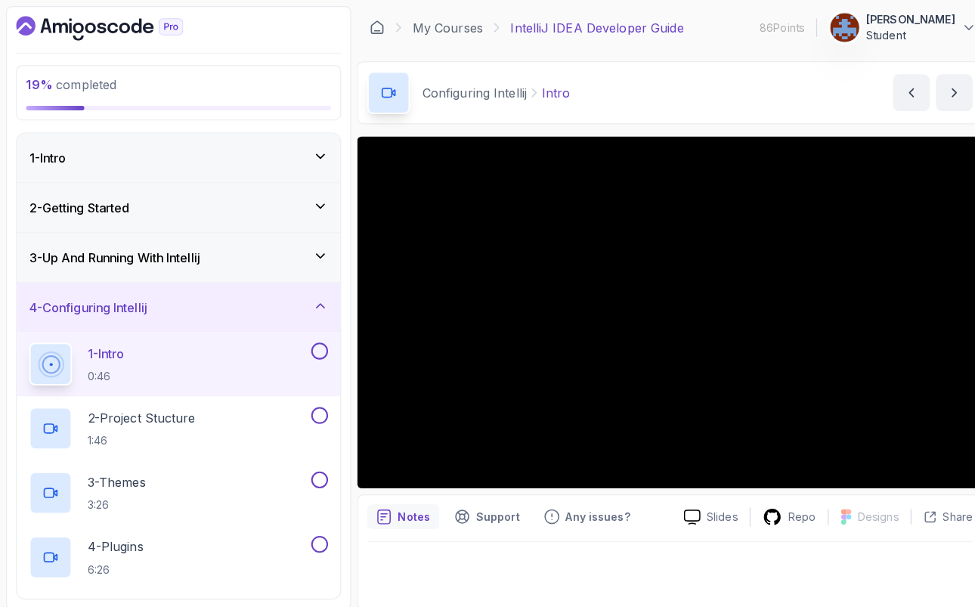
click at [321, 247] on icon at bounding box center [315, 252] width 15 height 15
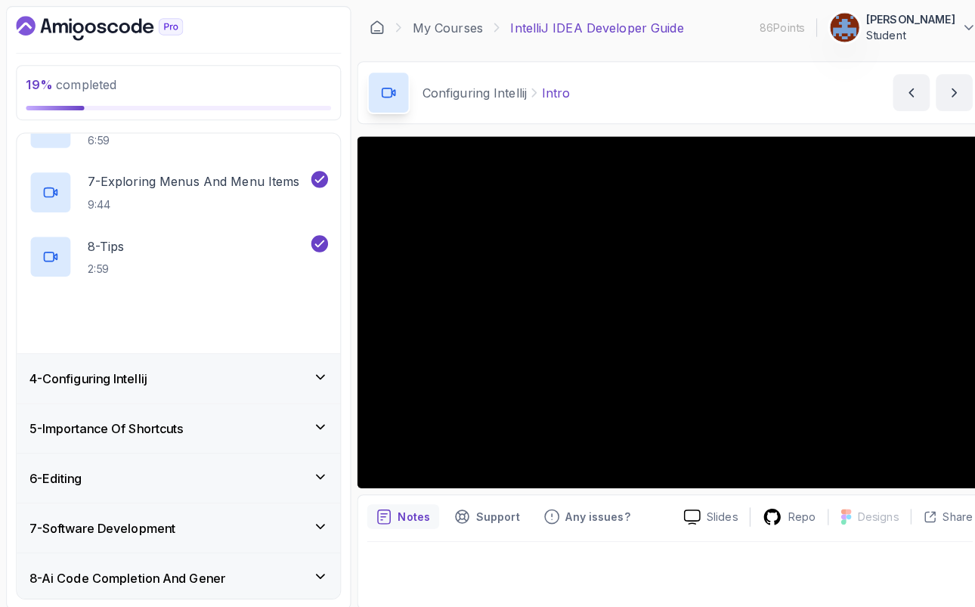
scroll to position [514, 0]
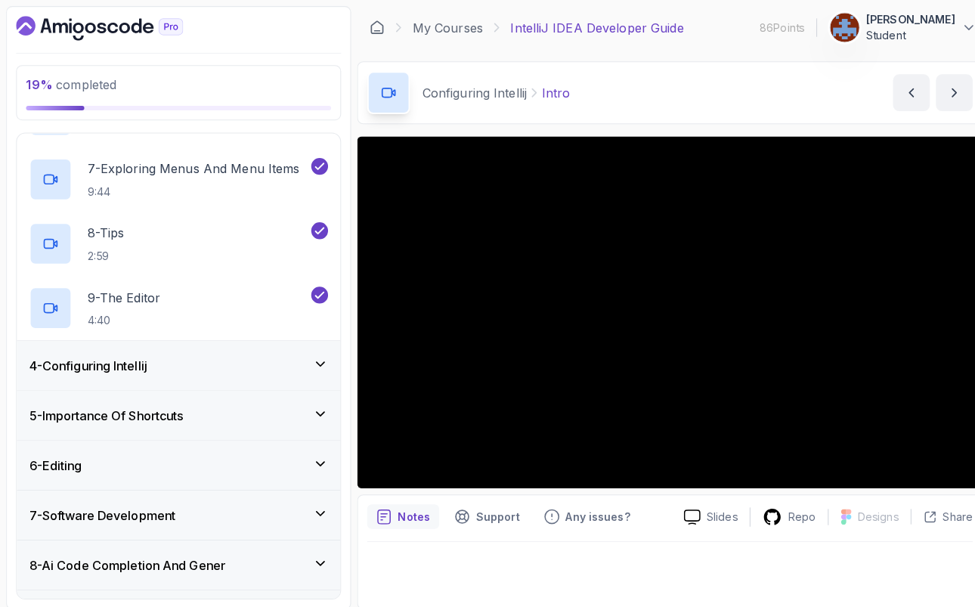
click at [317, 359] on icon at bounding box center [315, 359] width 15 height 15
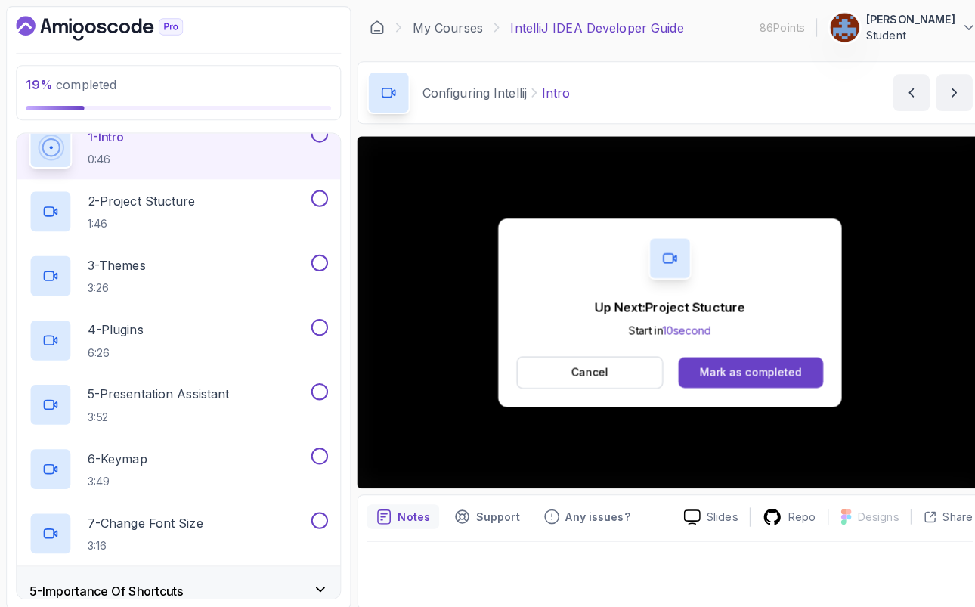
scroll to position [197, 0]
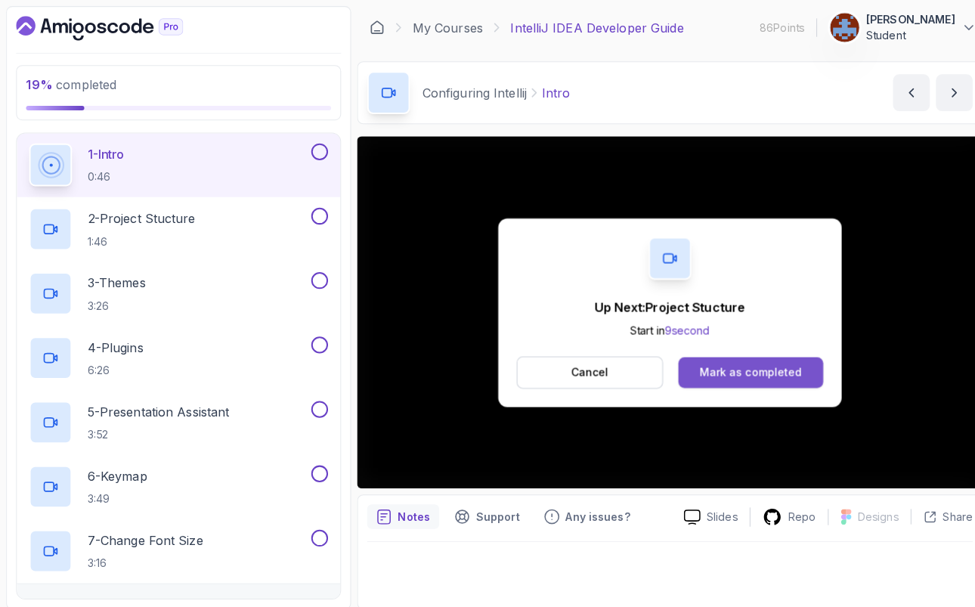
click at [748, 362] on div "Mark as completed" at bounding box center [740, 367] width 101 height 15
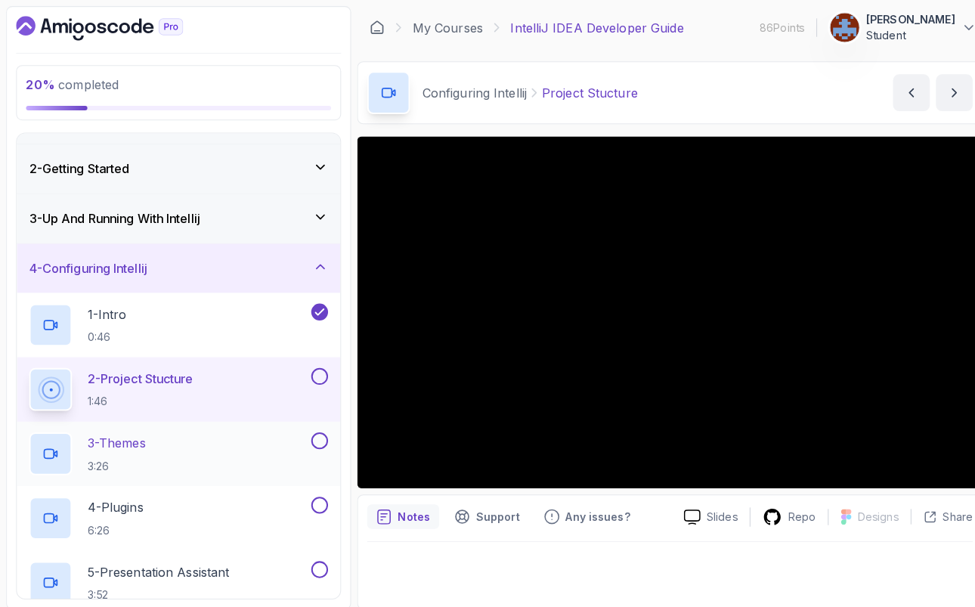
scroll to position [39, 0]
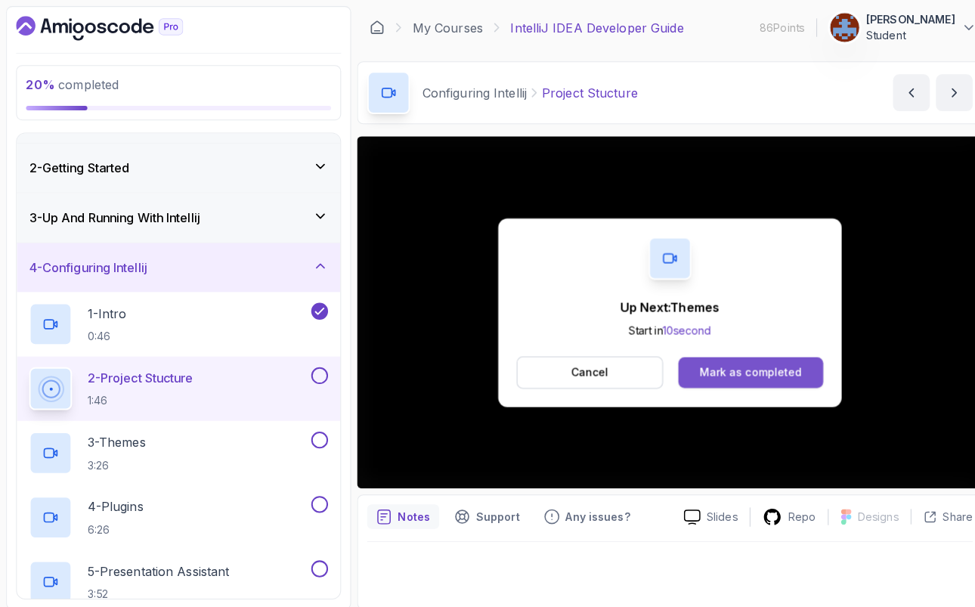
click at [713, 374] on div "Mark as completed" at bounding box center [740, 367] width 101 height 15
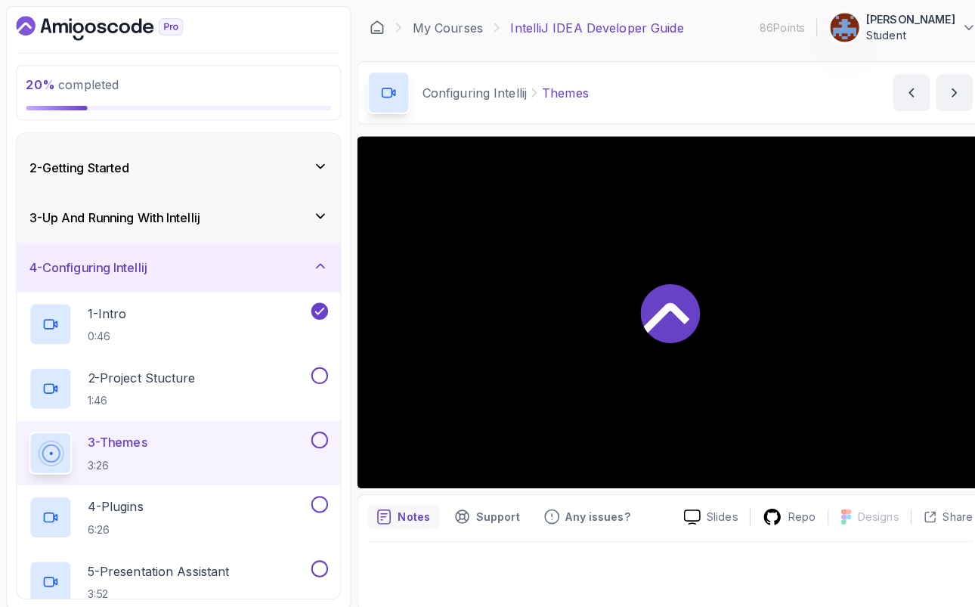
click at [713, 374] on div at bounding box center [660, 308] width 617 height 347
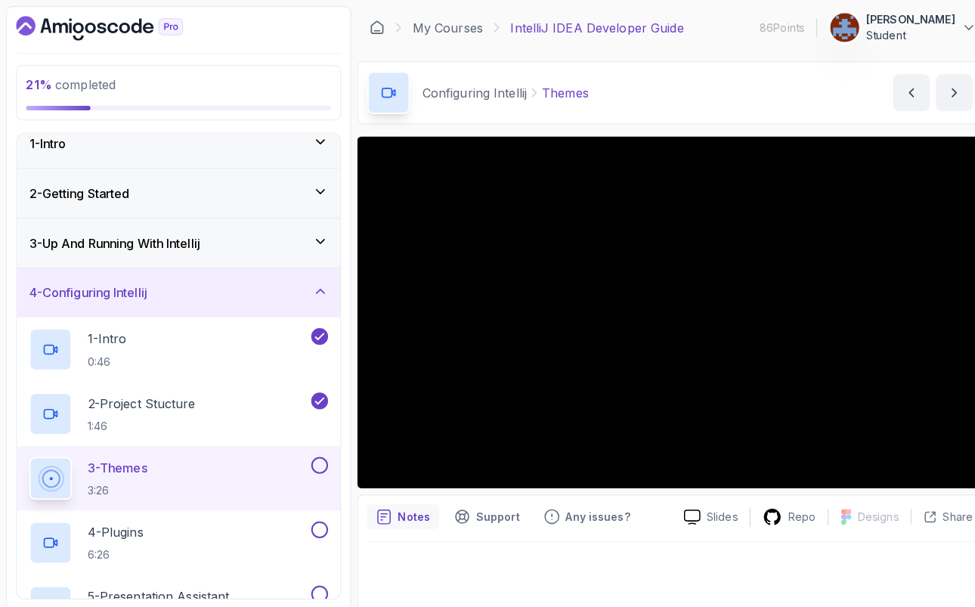
scroll to position [13, 0]
click at [321, 249] on div "3 - Up And Running With Intellij" at bounding box center [176, 241] width 295 height 18
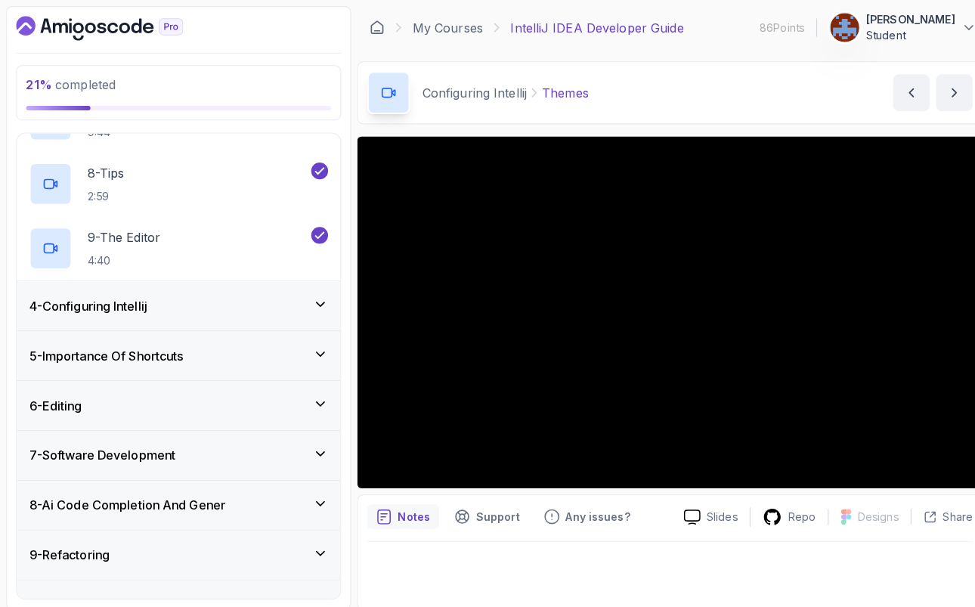
scroll to position [576, 0]
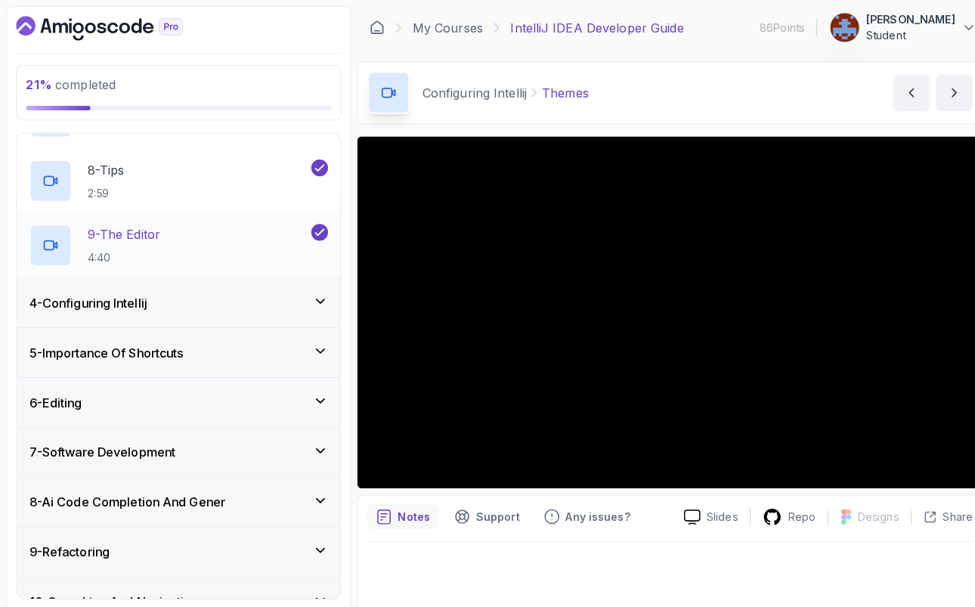
click at [204, 230] on div "9 - The Editor 4:40" at bounding box center [166, 242] width 275 height 42
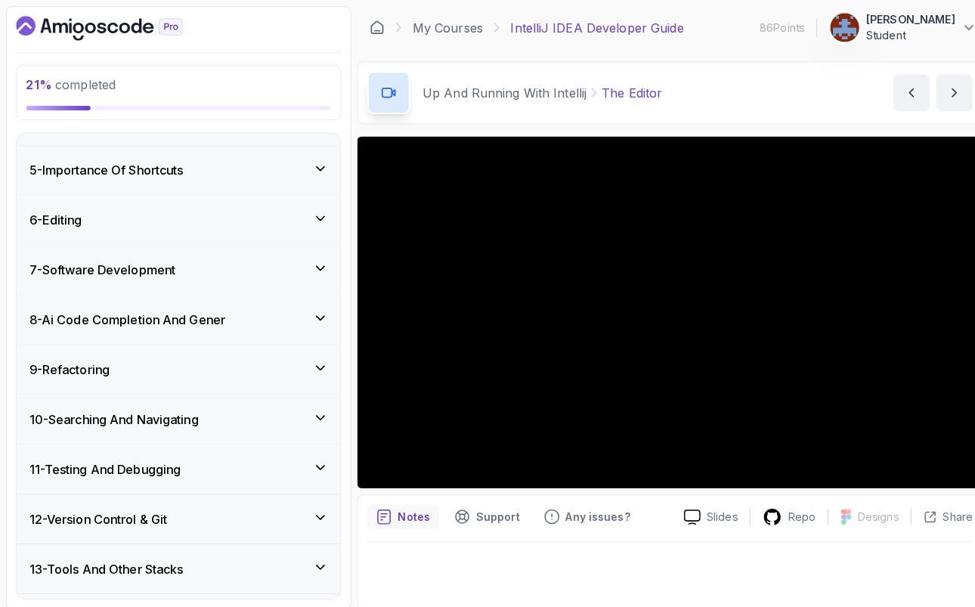
scroll to position [801, 0]
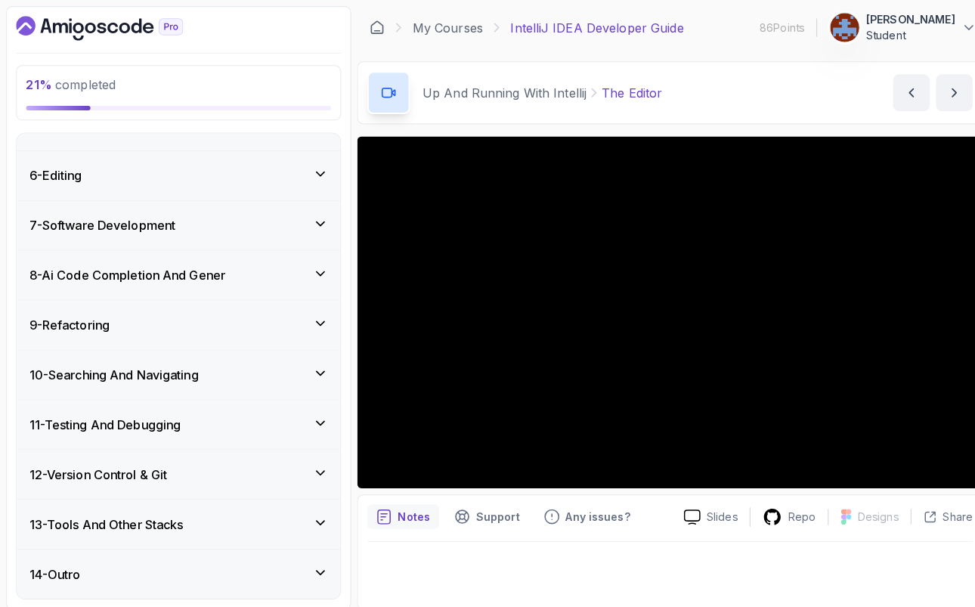
click at [315, 369] on icon at bounding box center [316, 369] width 8 height 4
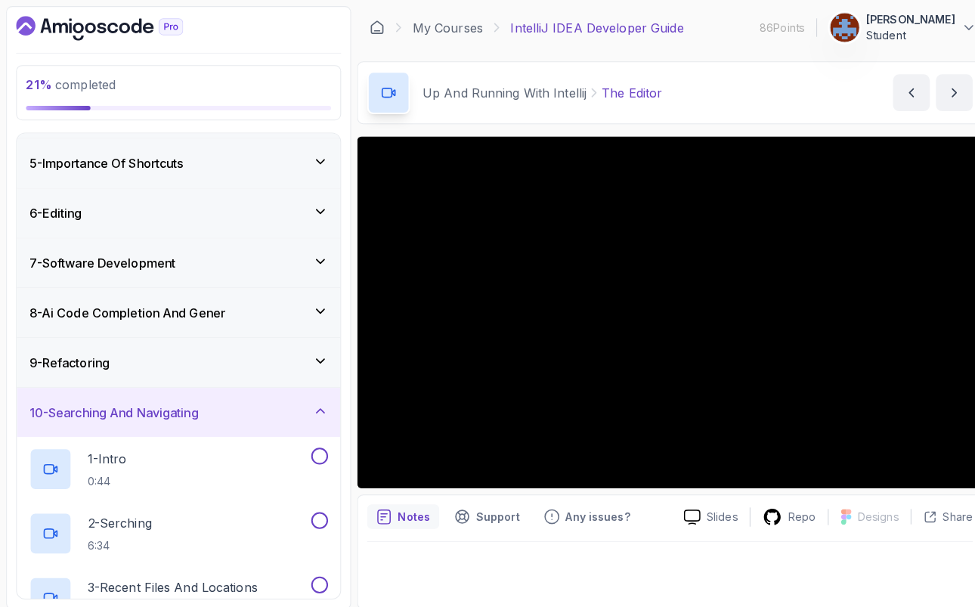
scroll to position [177, 0]
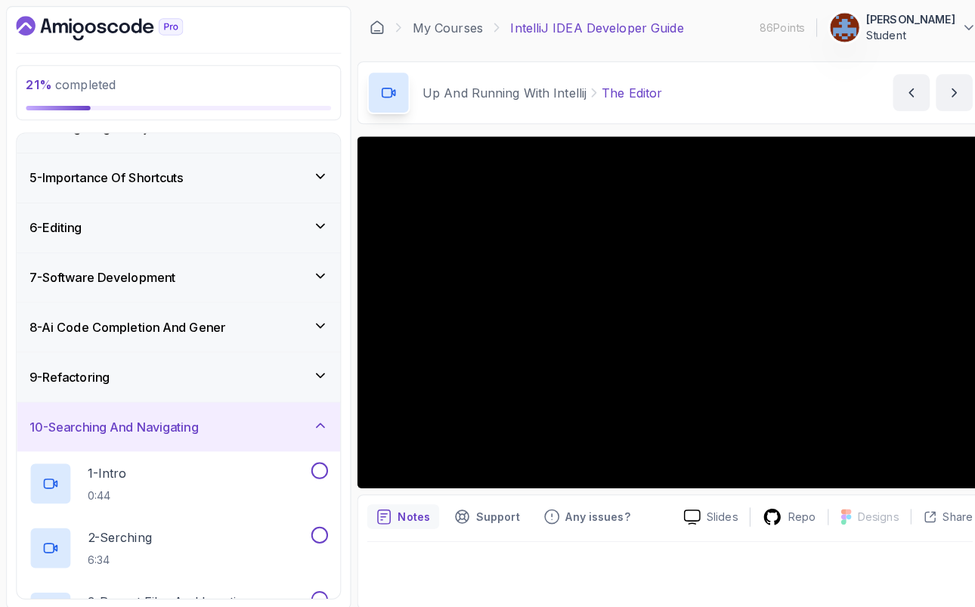
click at [319, 278] on icon at bounding box center [315, 272] width 15 height 15
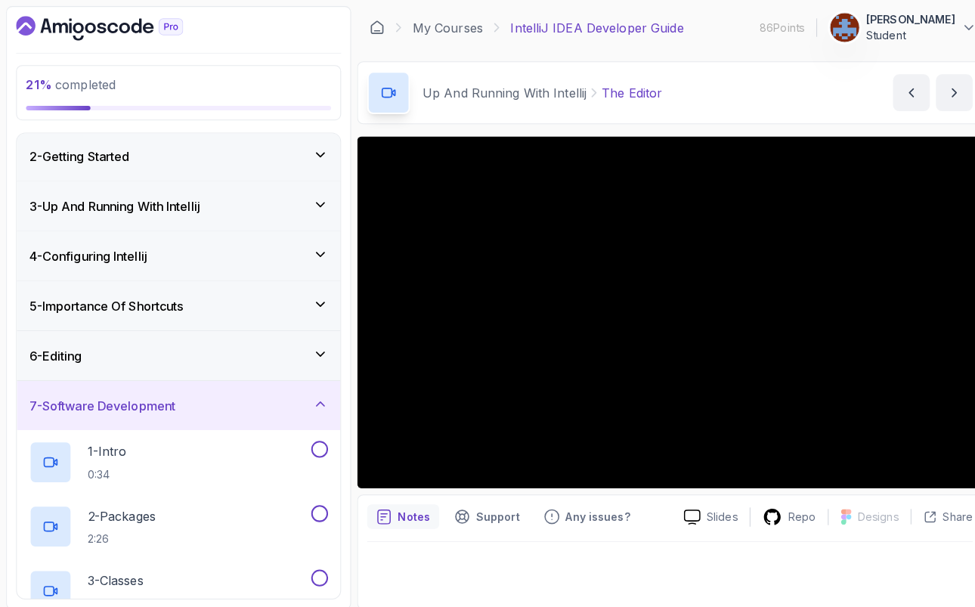
scroll to position [54, 0]
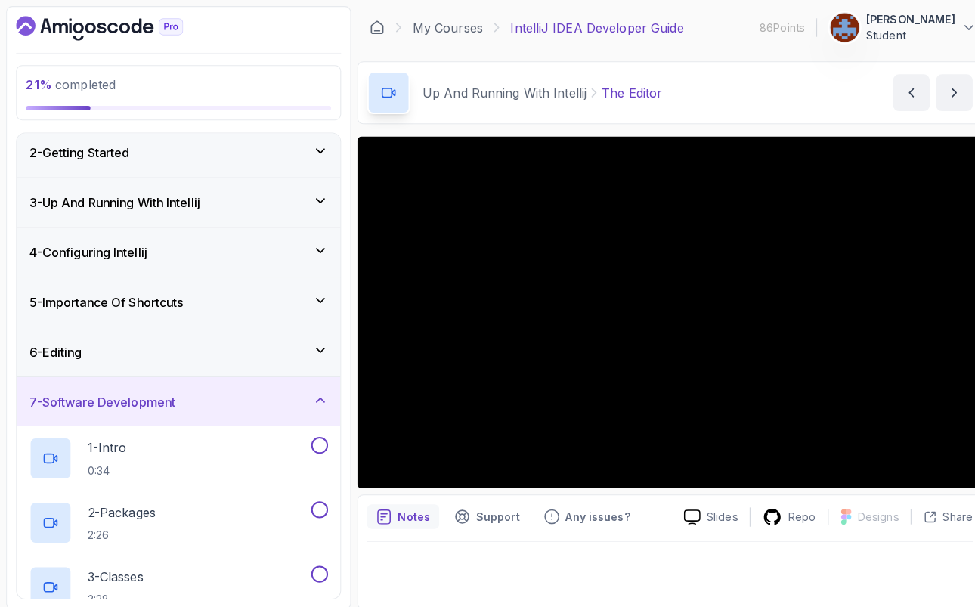
click at [312, 250] on icon at bounding box center [315, 247] width 15 height 15
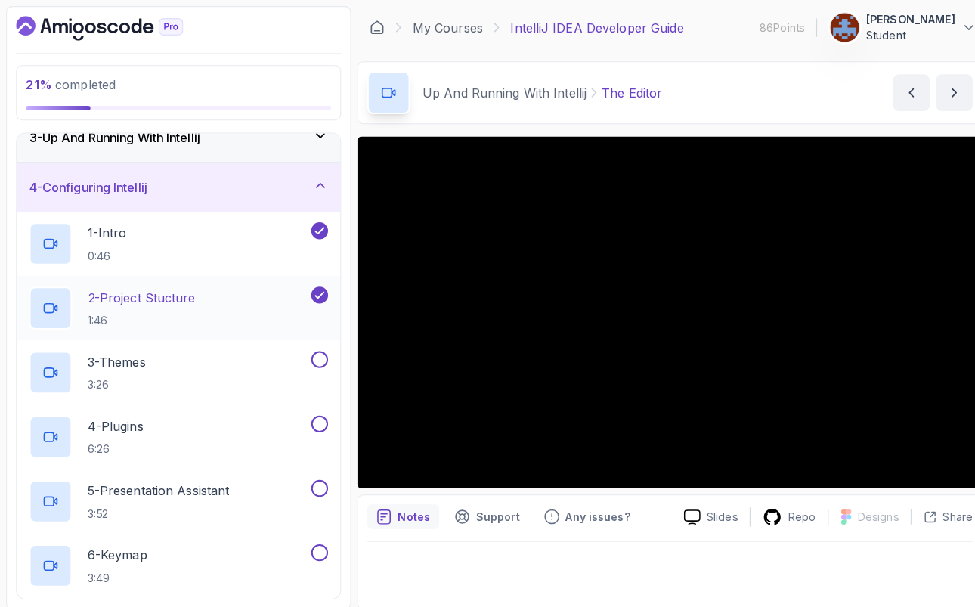
scroll to position [123, 0]
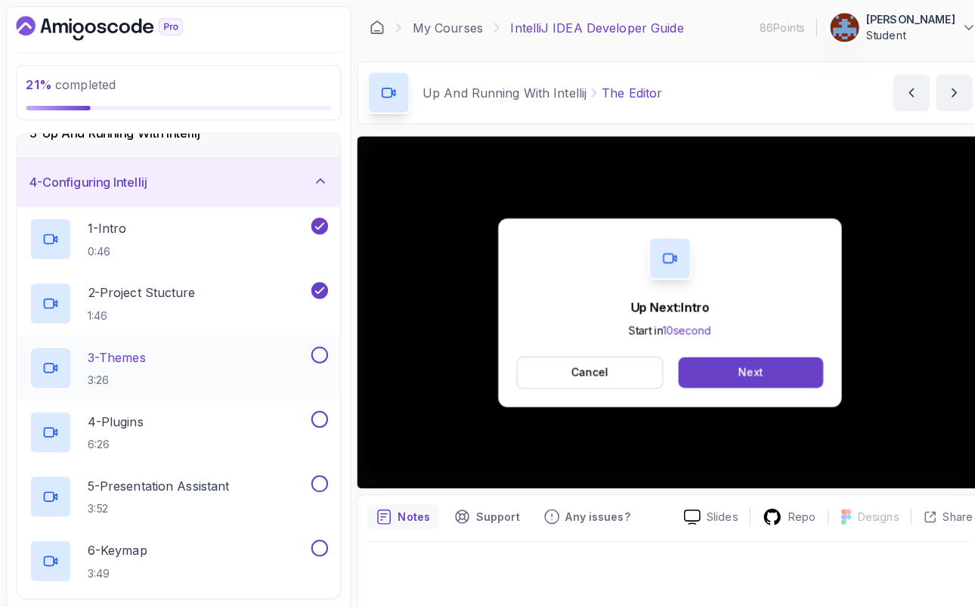
click at [153, 355] on div "3 - Themes 3:26" at bounding box center [166, 363] width 275 height 42
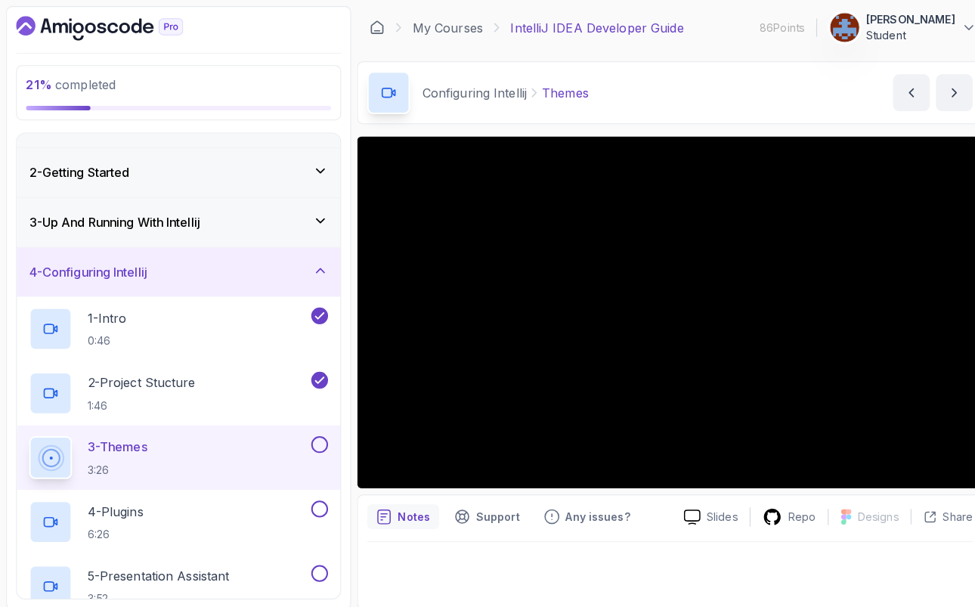
scroll to position [34, 0]
click at [322, 222] on icon at bounding box center [315, 218] width 15 height 15
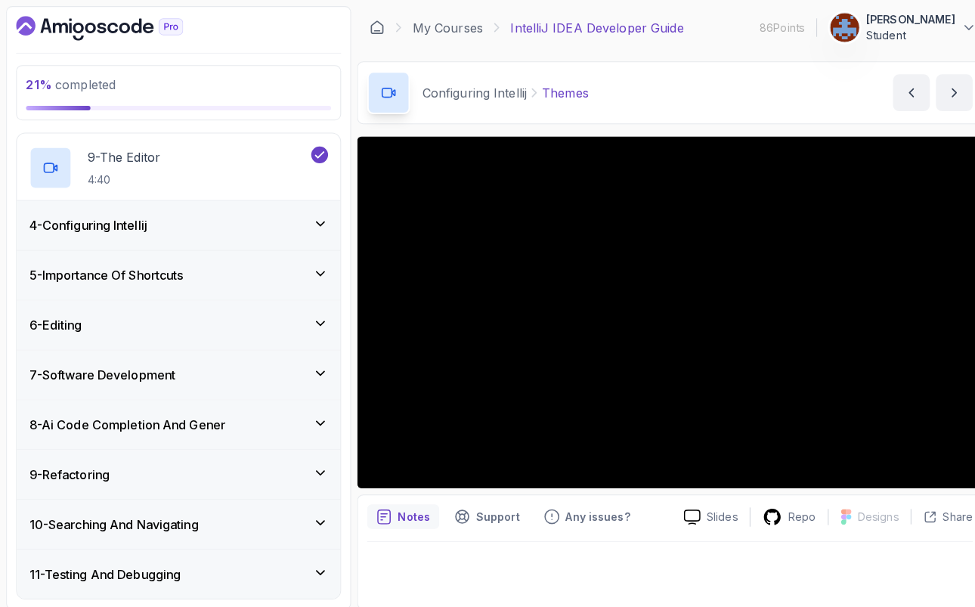
scroll to position [656, 0]
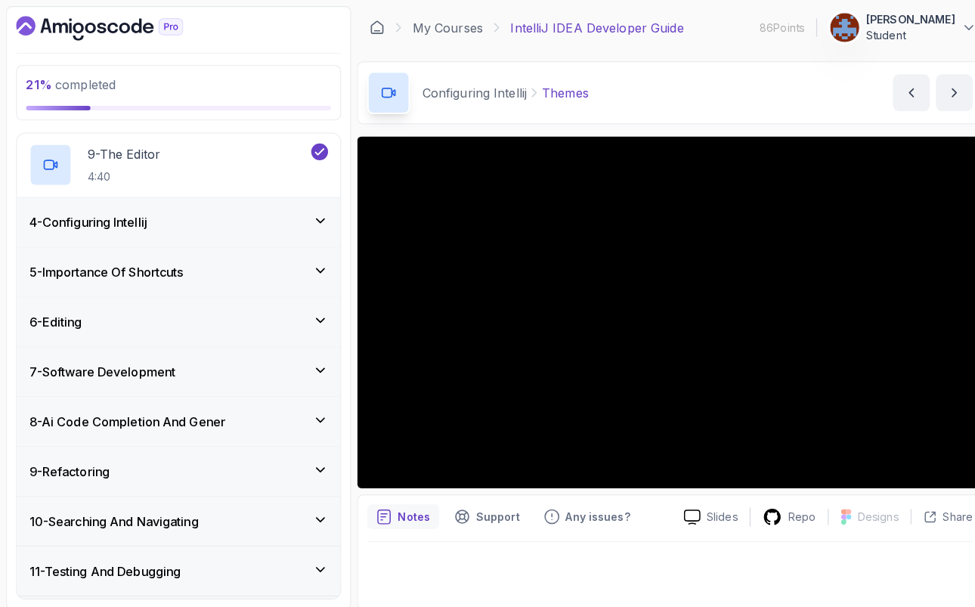
click at [310, 219] on icon at bounding box center [315, 217] width 15 height 15
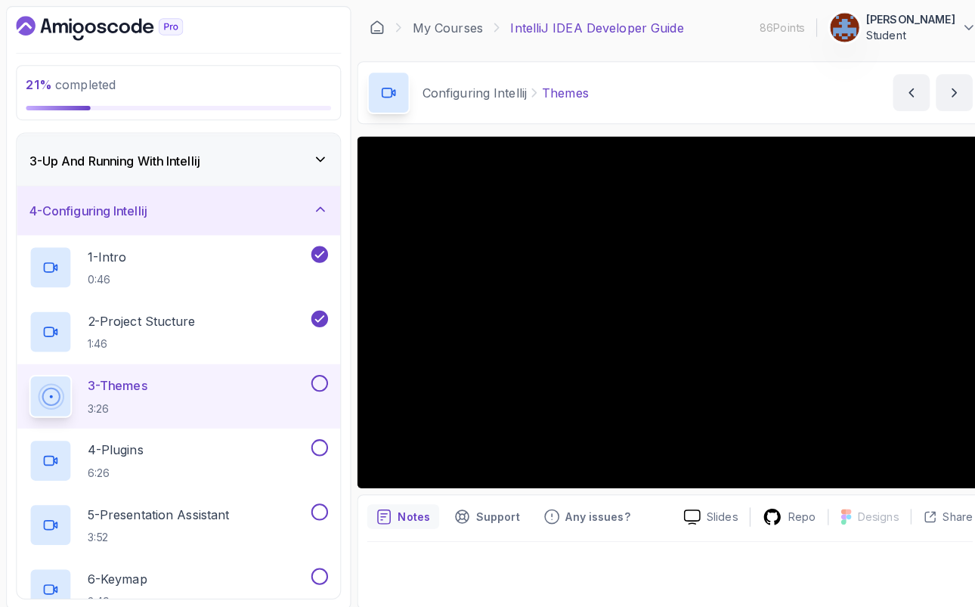
scroll to position [104, 0]
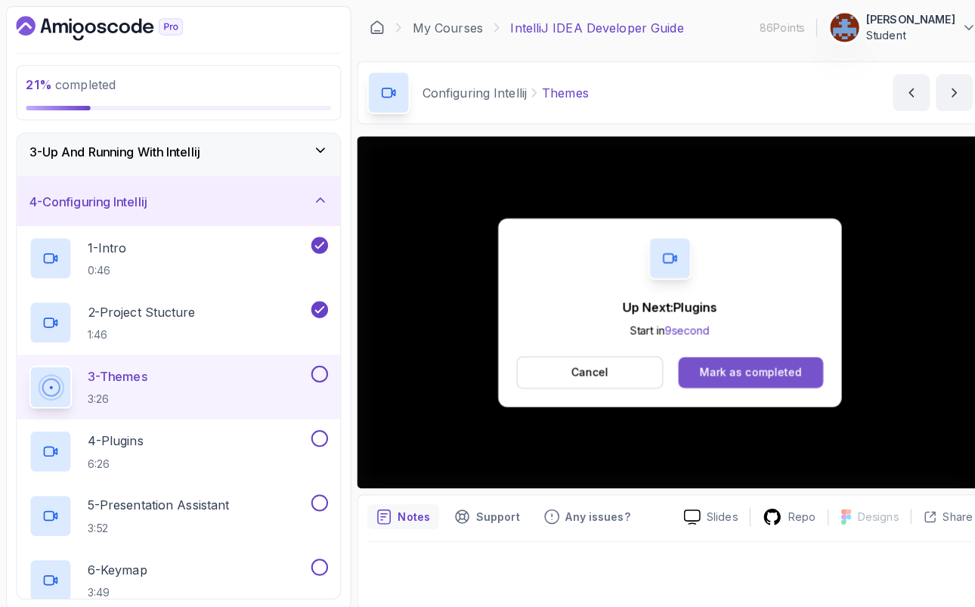
click at [776, 380] on button "Mark as completed" at bounding box center [740, 367] width 143 height 30
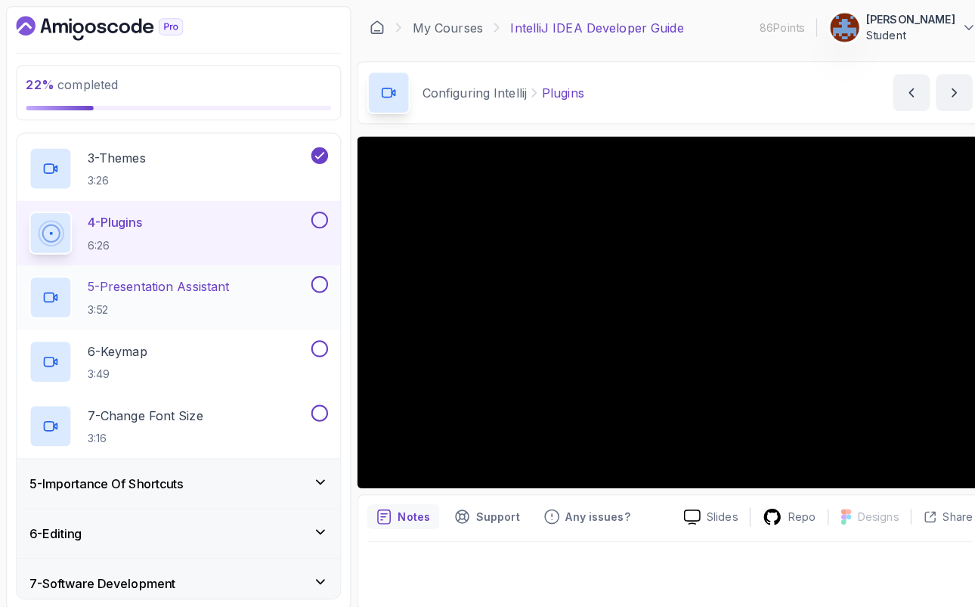
scroll to position [324, 0]
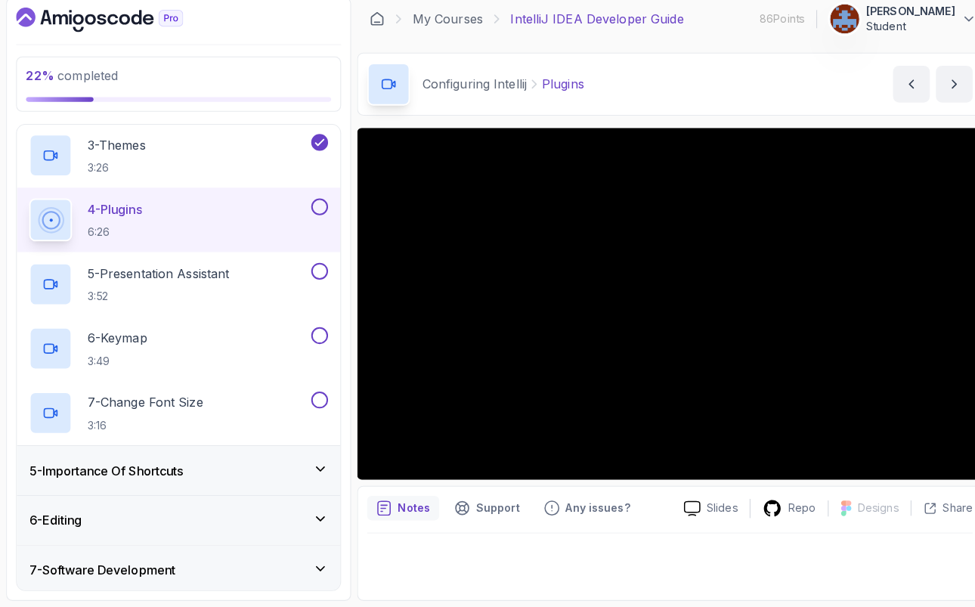
click at [214, 476] on div "5 - Importance Of Shortcuts" at bounding box center [176, 472] width 295 height 18
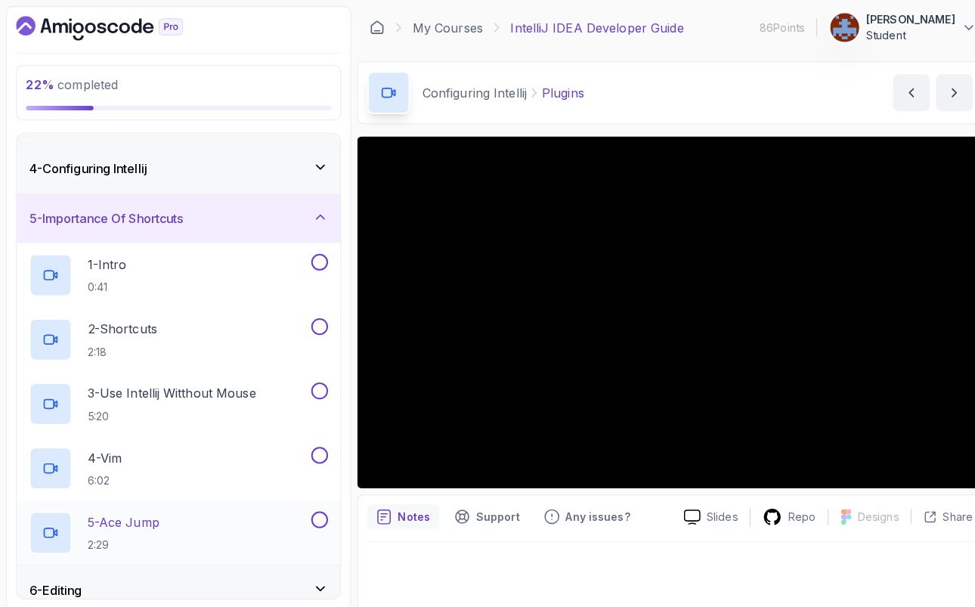
scroll to position [136, 0]
click at [282, 212] on div "5 - Importance Of Shortcuts" at bounding box center [176, 216] width 295 height 18
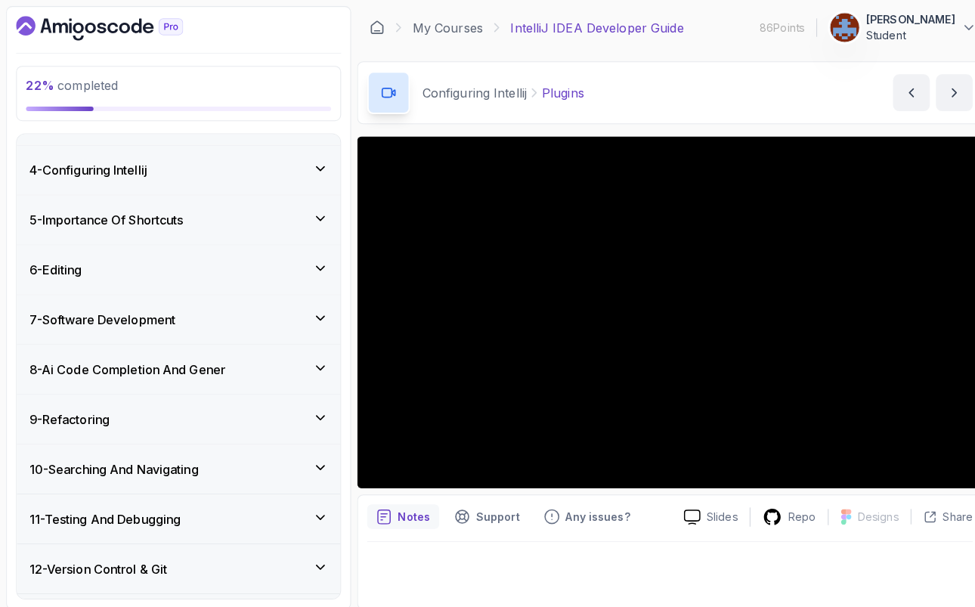
click at [319, 164] on icon at bounding box center [316, 166] width 8 height 4
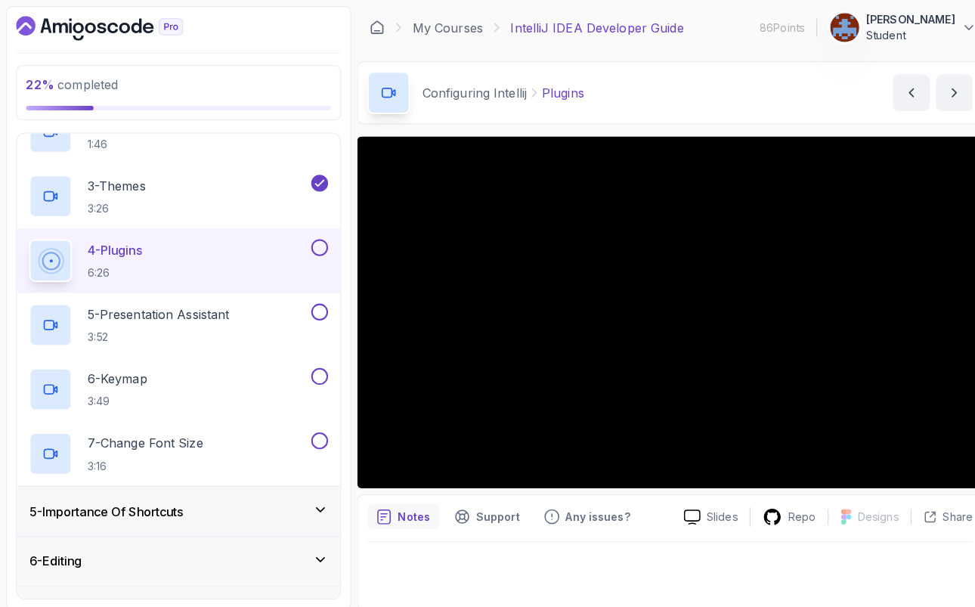
scroll to position [294, 0]
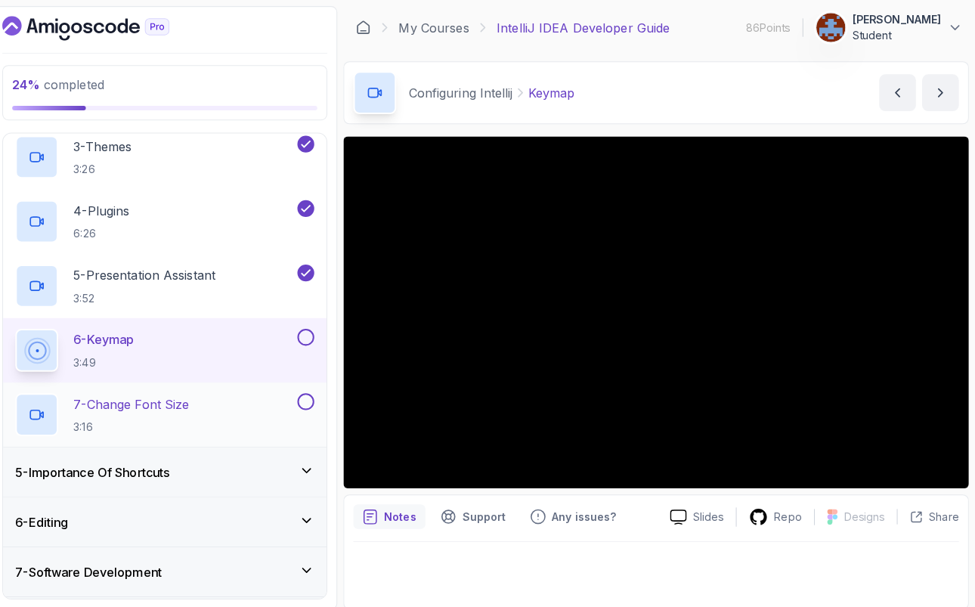
scroll to position [340, 0]
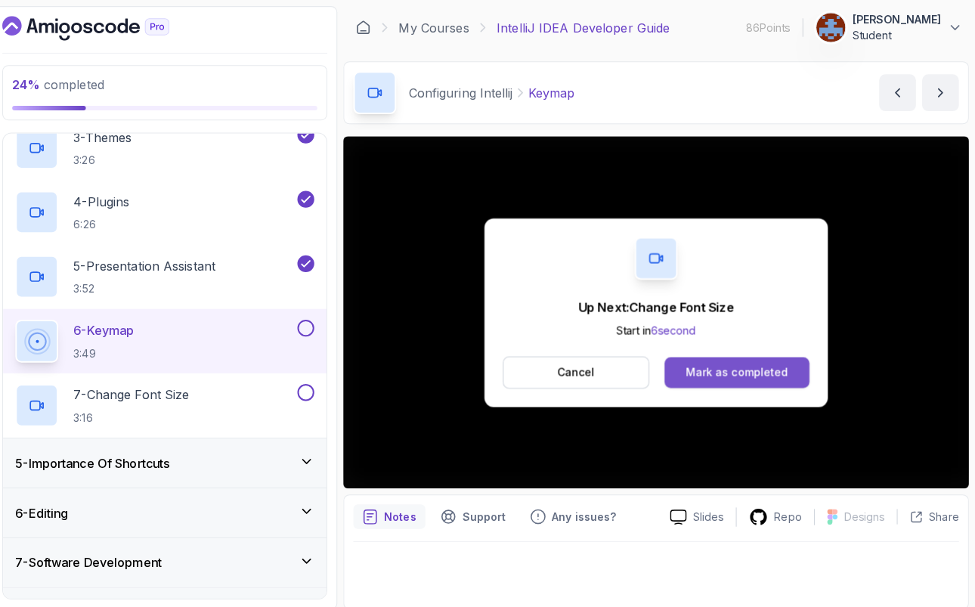
click at [695, 366] on div "Mark as completed" at bounding box center [740, 367] width 101 height 15
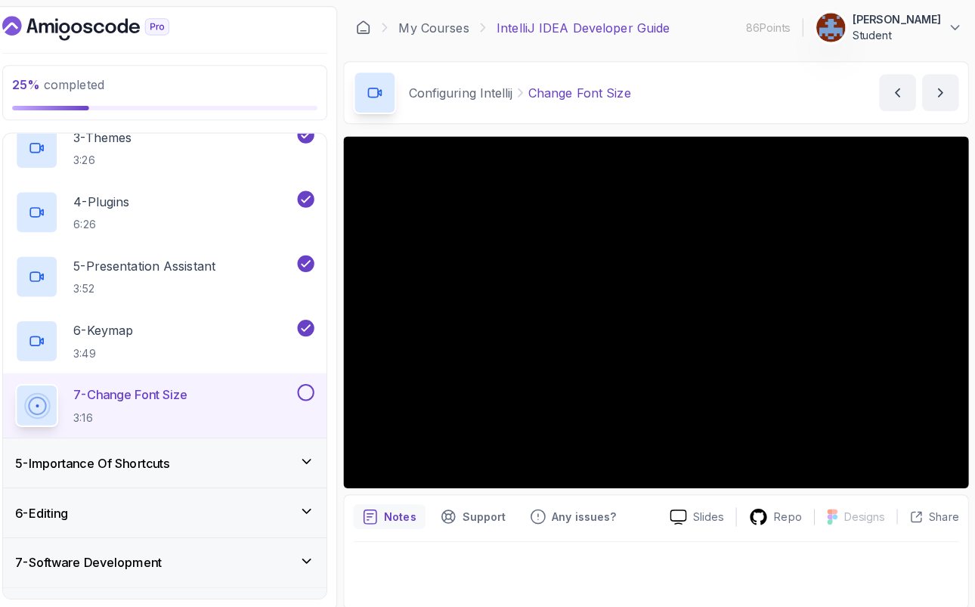
click at [311, 448] on icon at bounding box center [315, 455] width 15 height 15
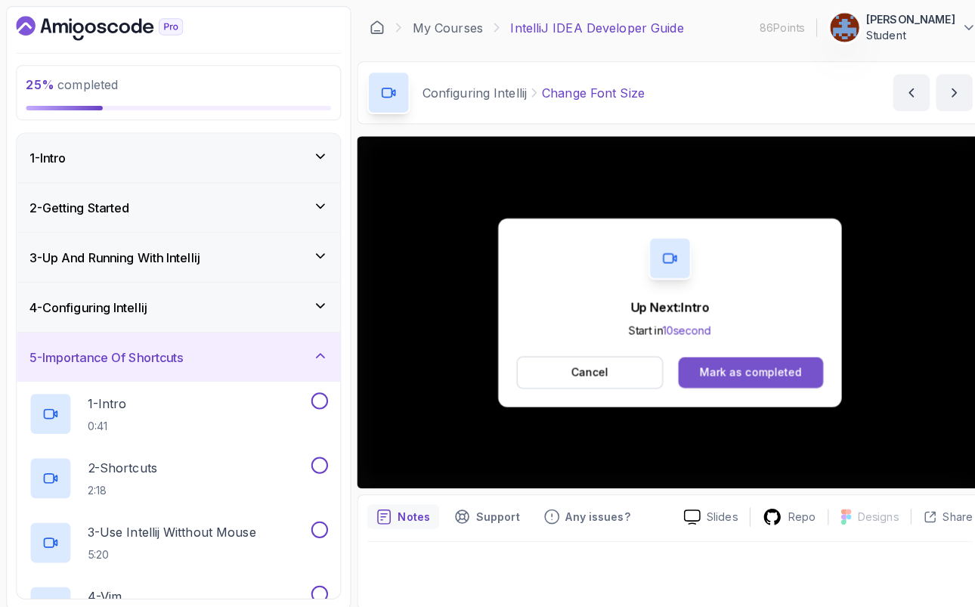
click at [757, 376] on button "Mark as completed" at bounding box center [740, 367] width 143 height 30
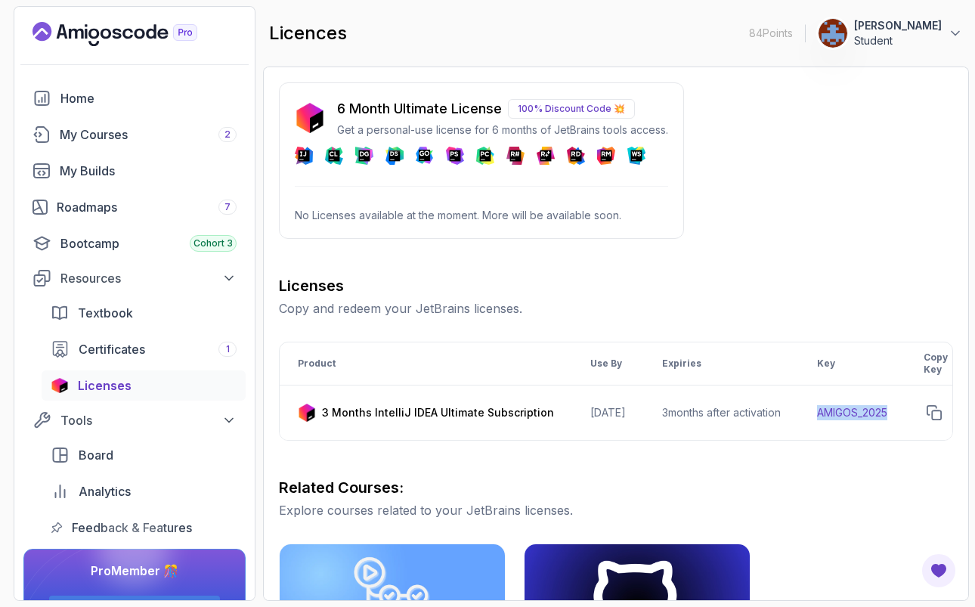
scroll to position [0, 177]
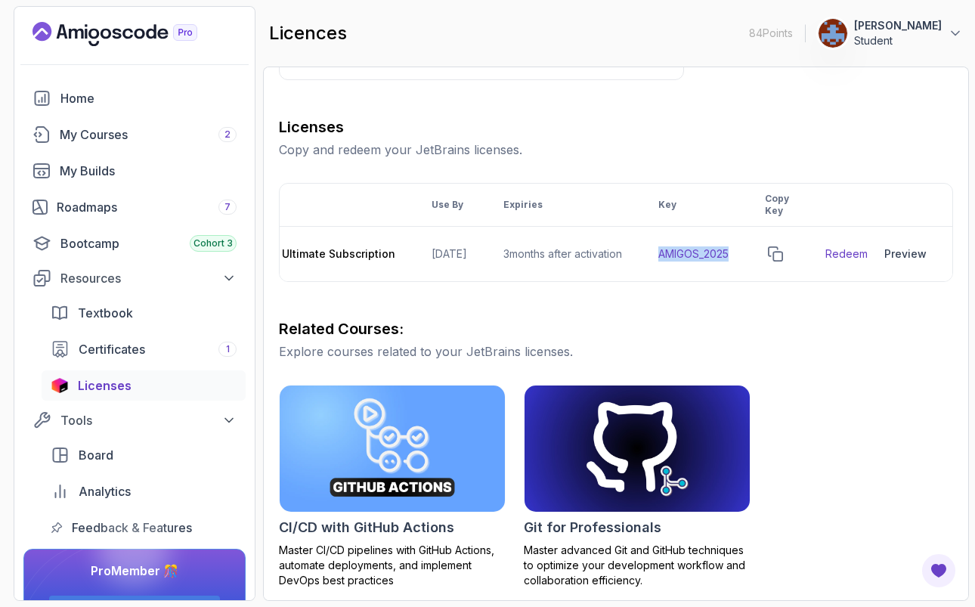
click at [137, 213] on div "Roadmaps 7" at bounding box center [147, 207] width 180 height 18
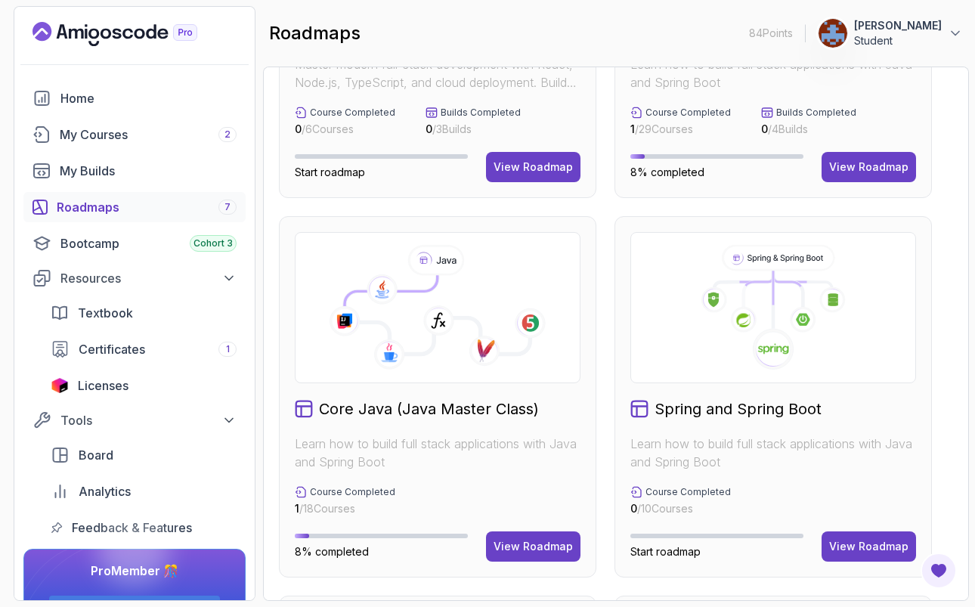
scroll to position [283, 0]
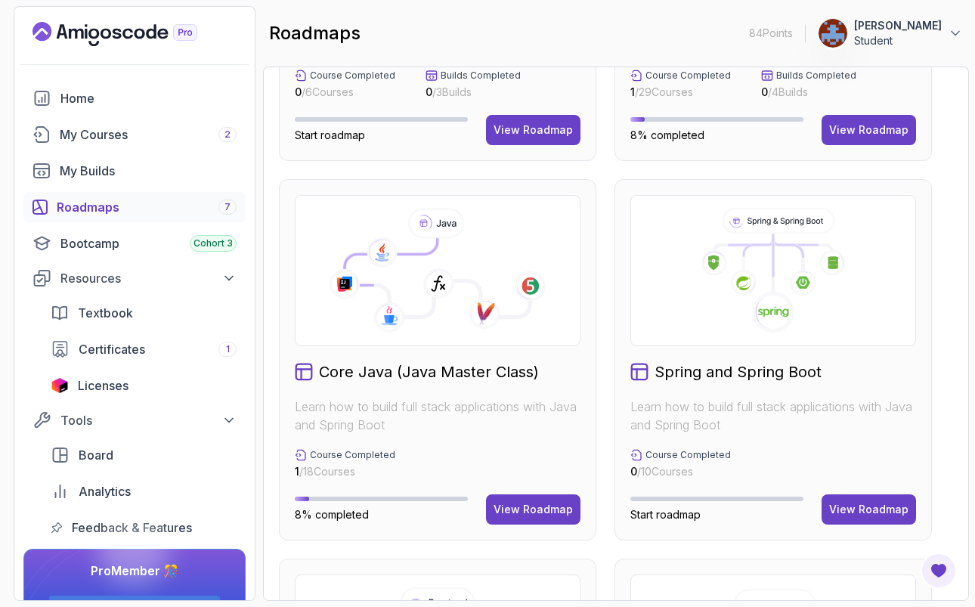
click at [411, 275] on icon at bounding box center [437, 277] width 185 height 79
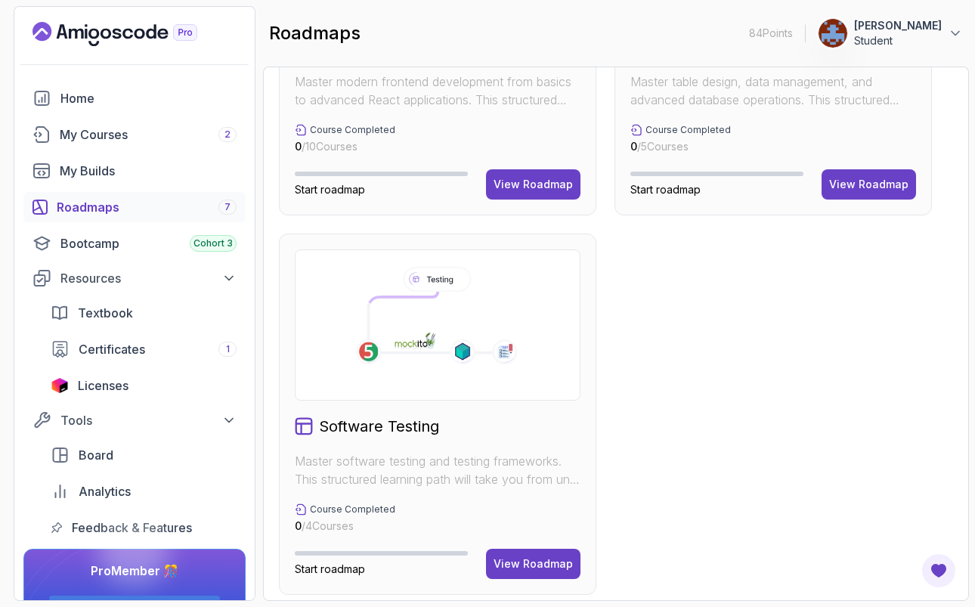
scroll to position [997, 0]
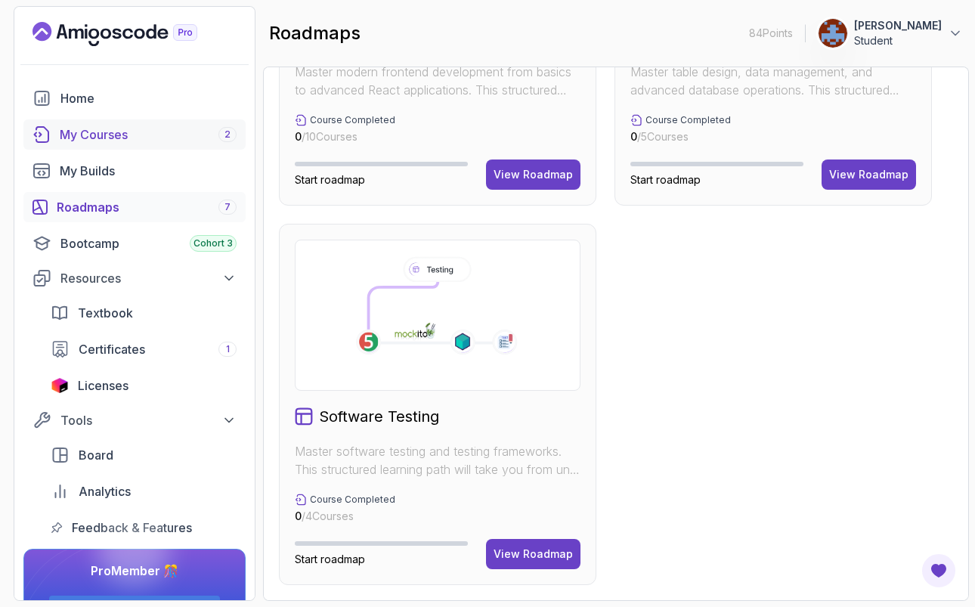
click at [117, 132] on div "My Courses 2" at bounding box center [148, 135] width 177 height 18
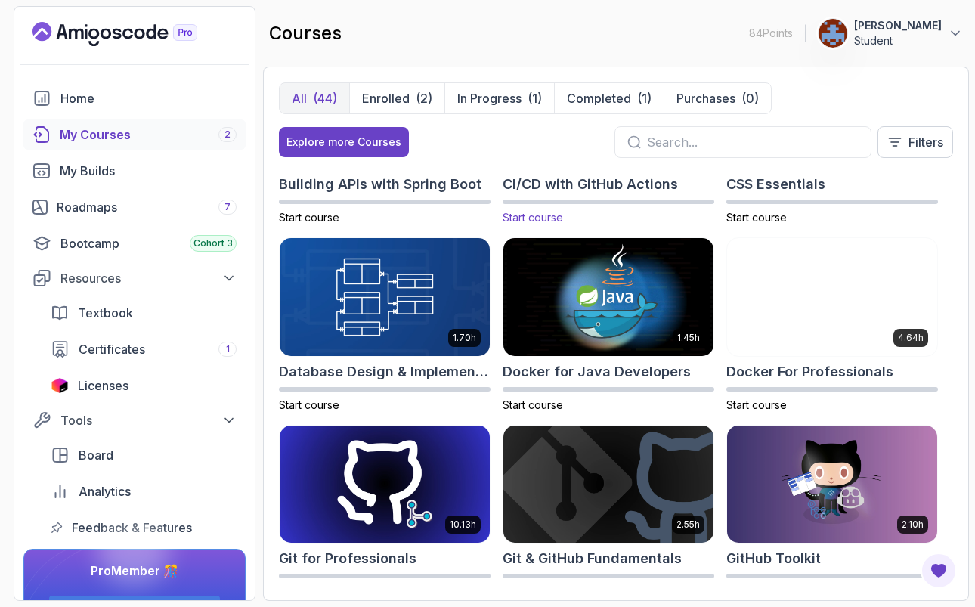
scroll to position [319, 0]
